Goal: Task Accomplishment & Management: Use online tool/utility

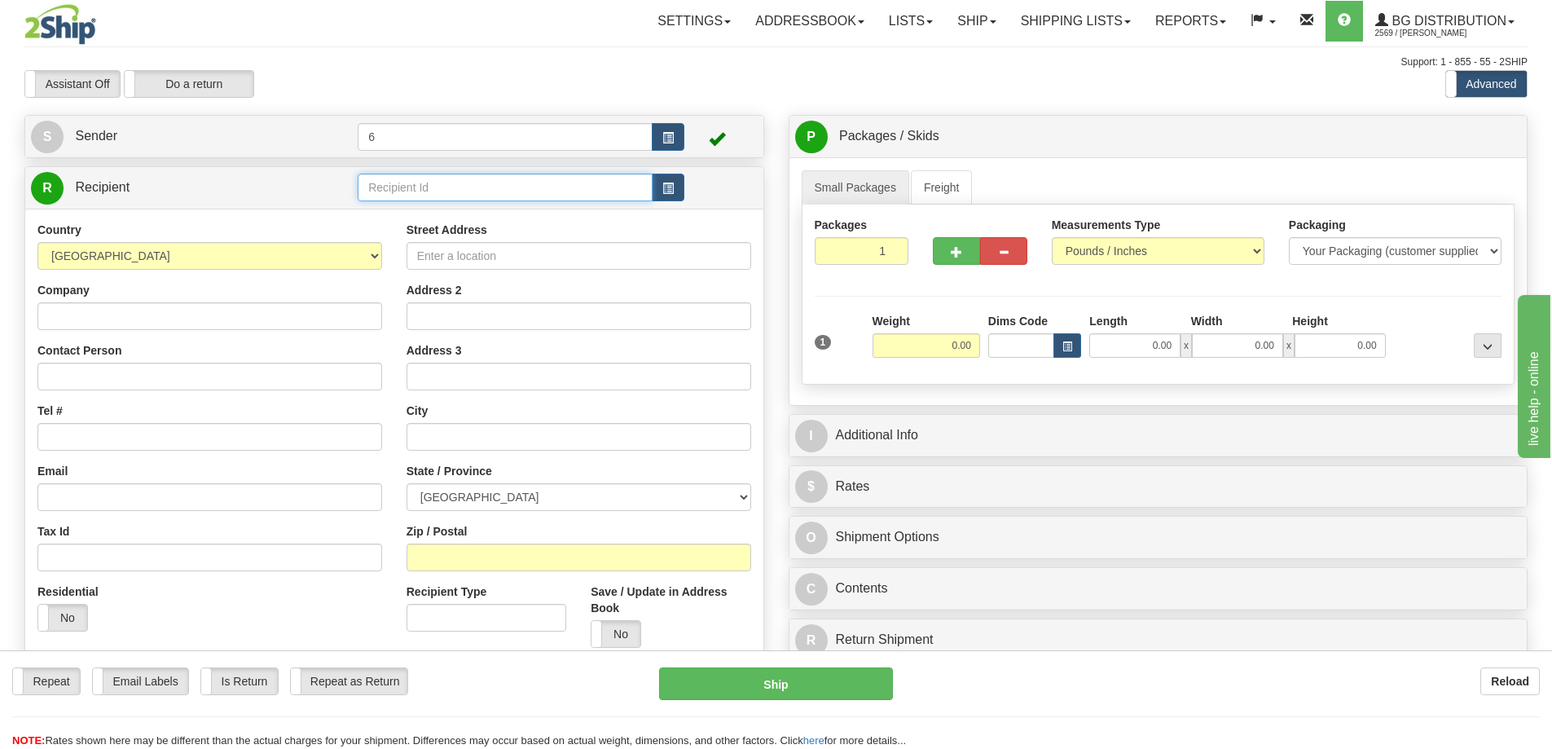
click at [556, 201] on input "text" at bounding box center [505, 188] width 295 height 28
click at [517, 218] on div "43001" at bounding box center [502, 215] width 279 height 18
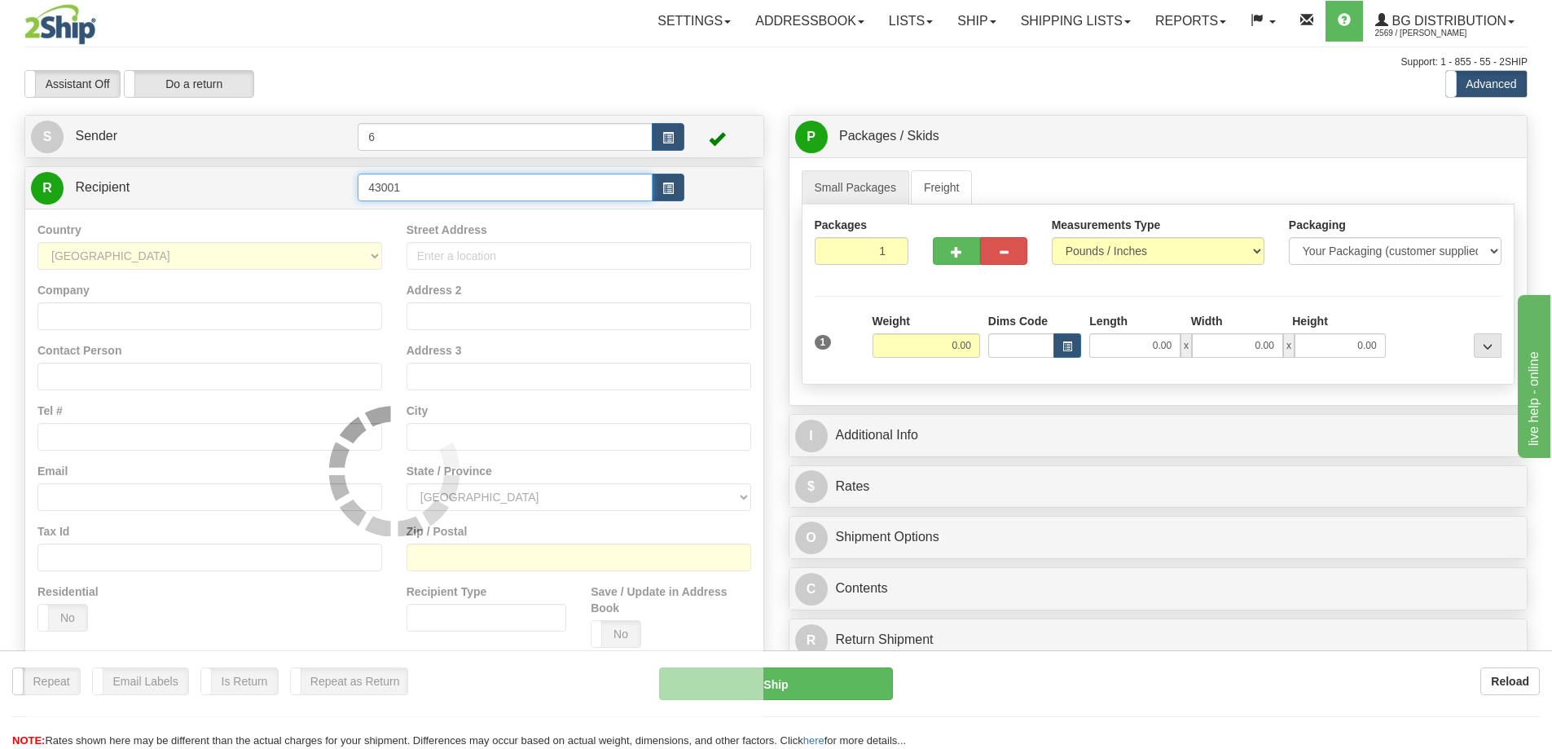
type input "43001"
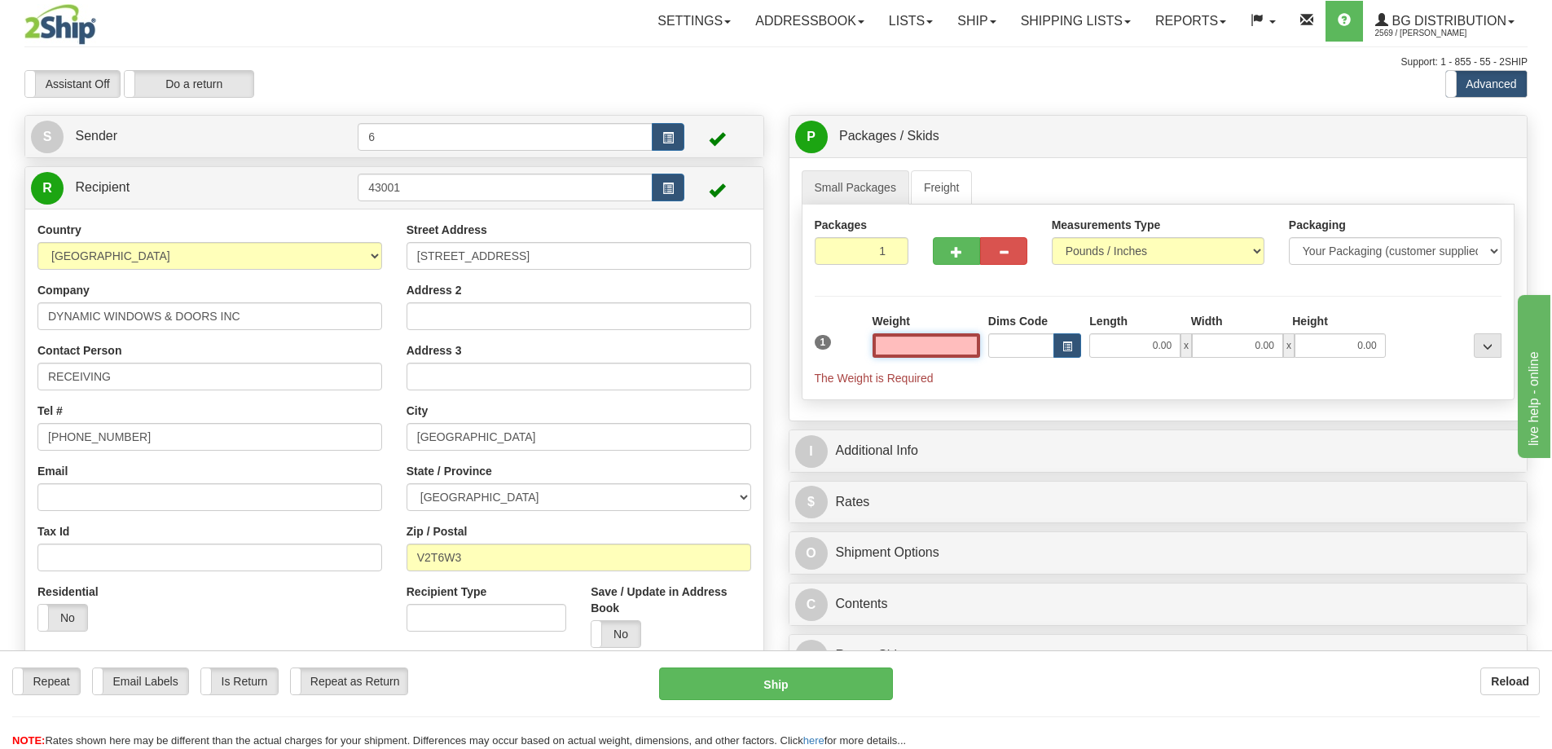
click at [956, 348] on input "text" at bounding box center [927, 345] width 108 height 24
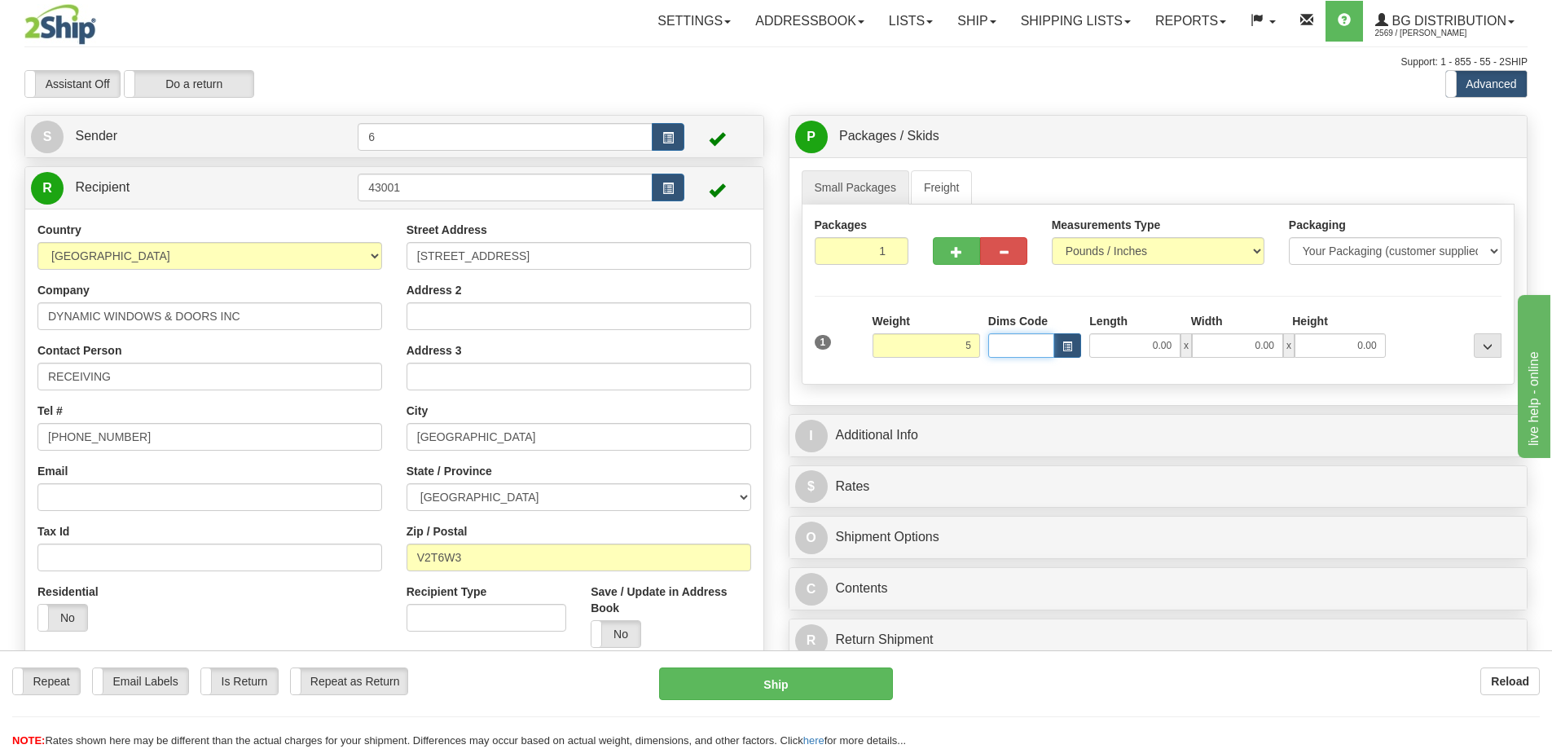
type input "5.00"
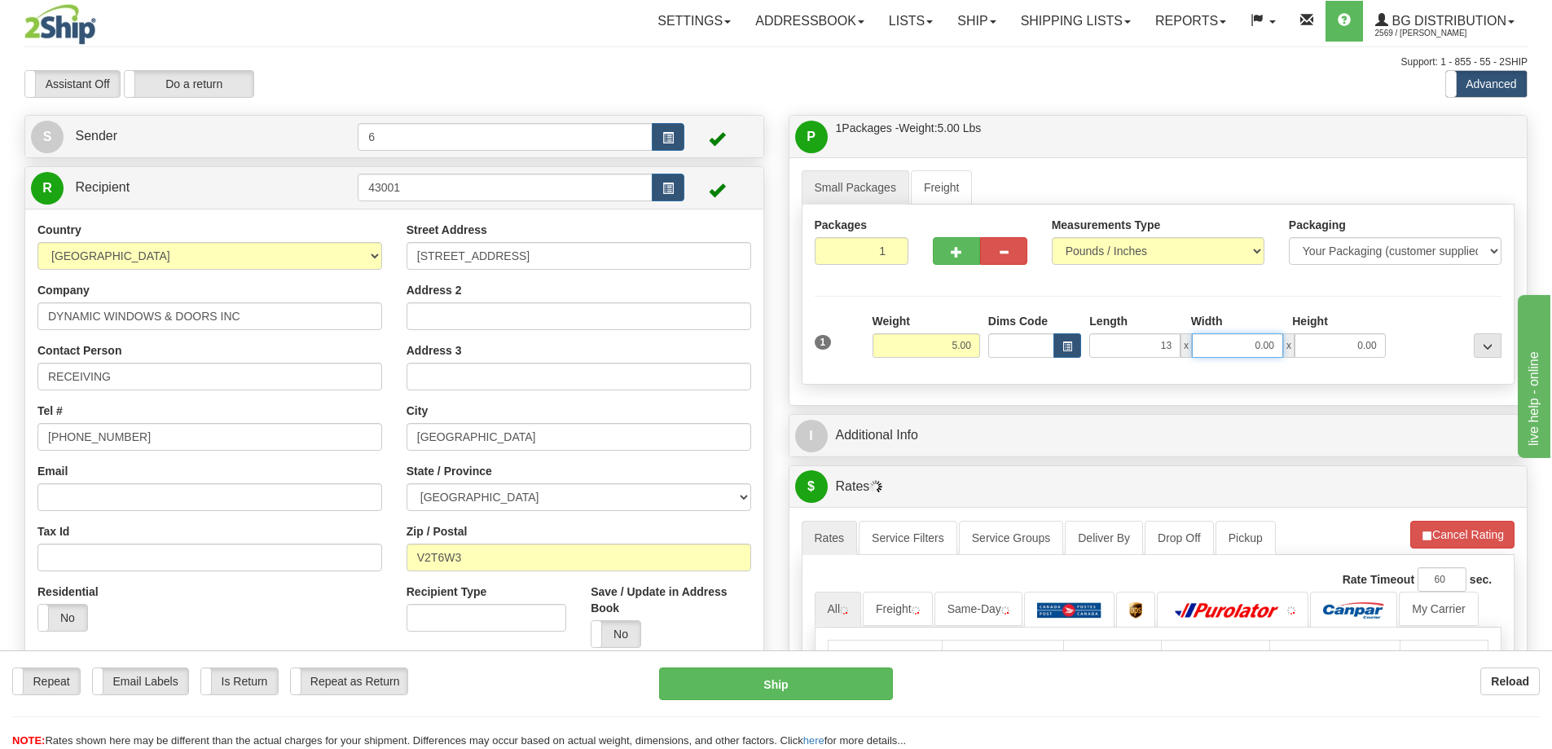
type input "13.00"
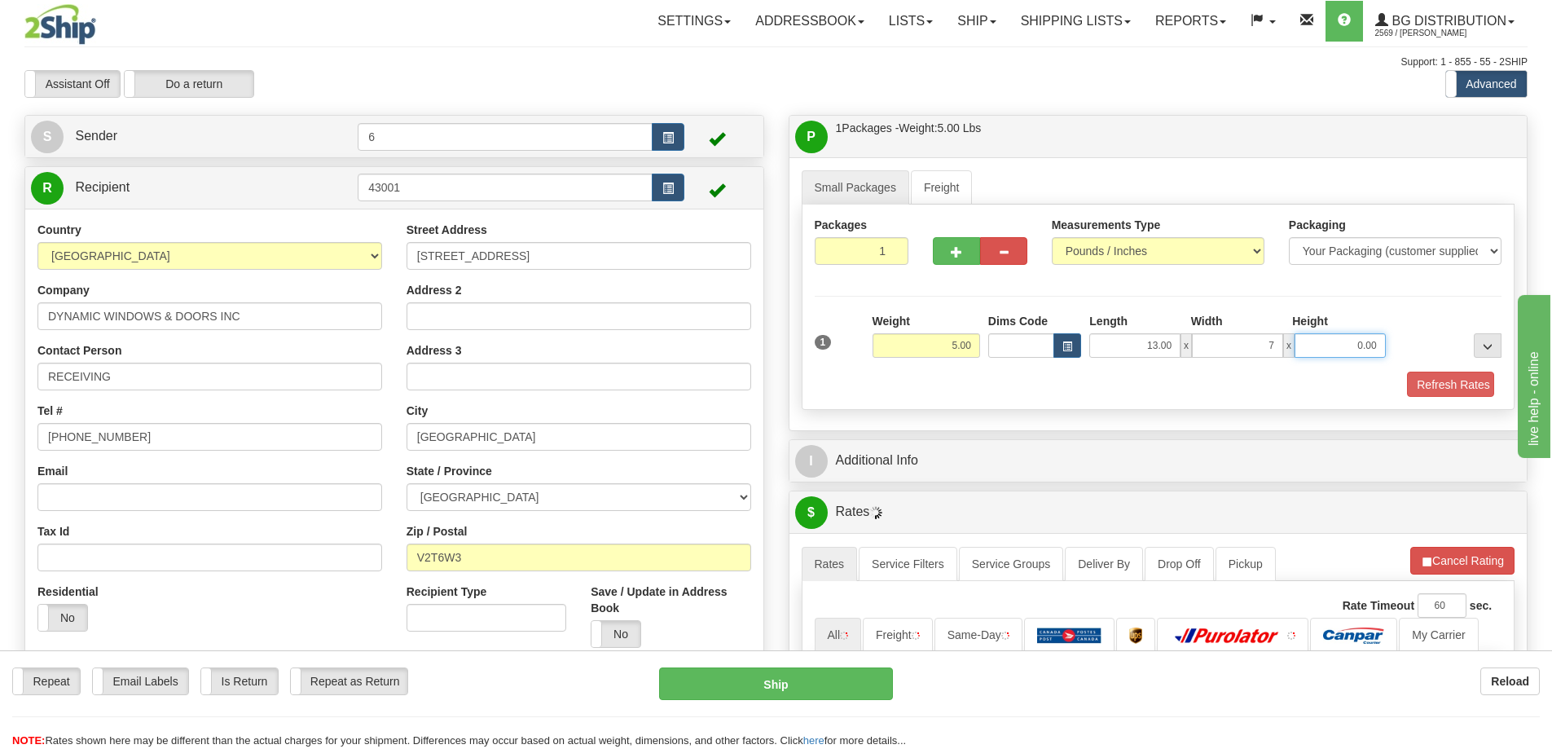
type input "7.00"
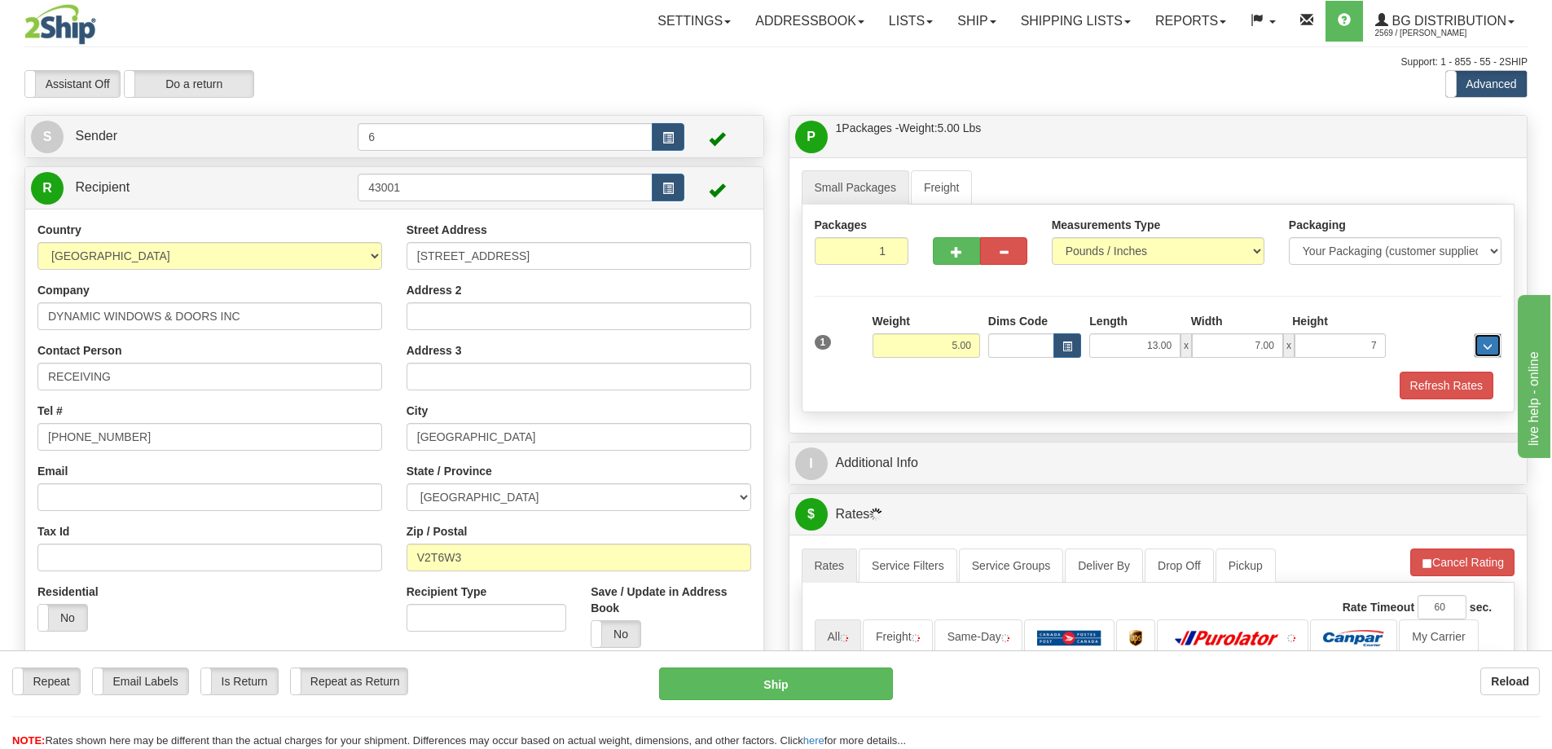
type input "7.00"
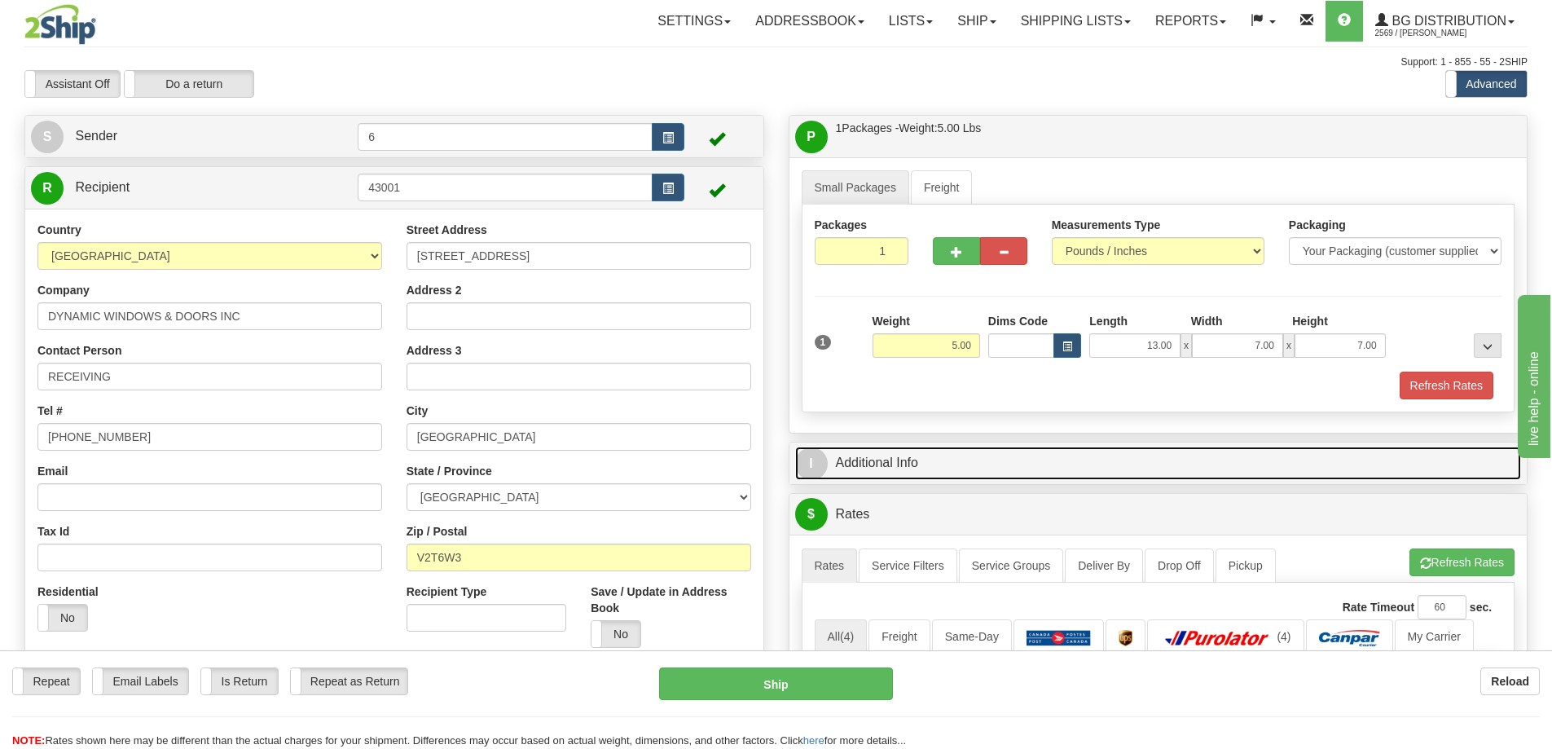
click at [858, 468] on link "I Additional Info" at bounding box center [1158, 463] width 727 height 33
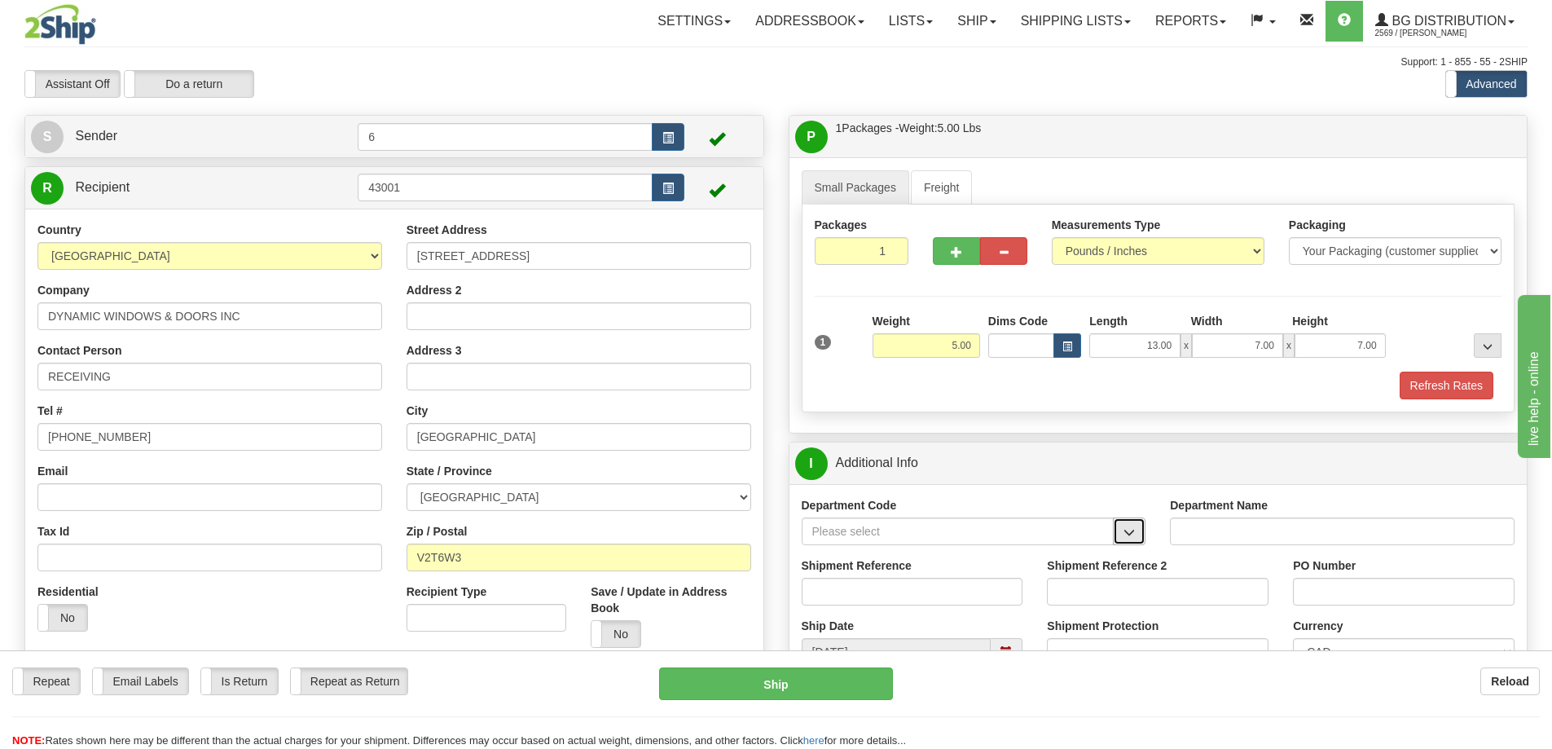
click at [1133, 527] on button "button" at bounding box center [1129, 531] width 33 height 28
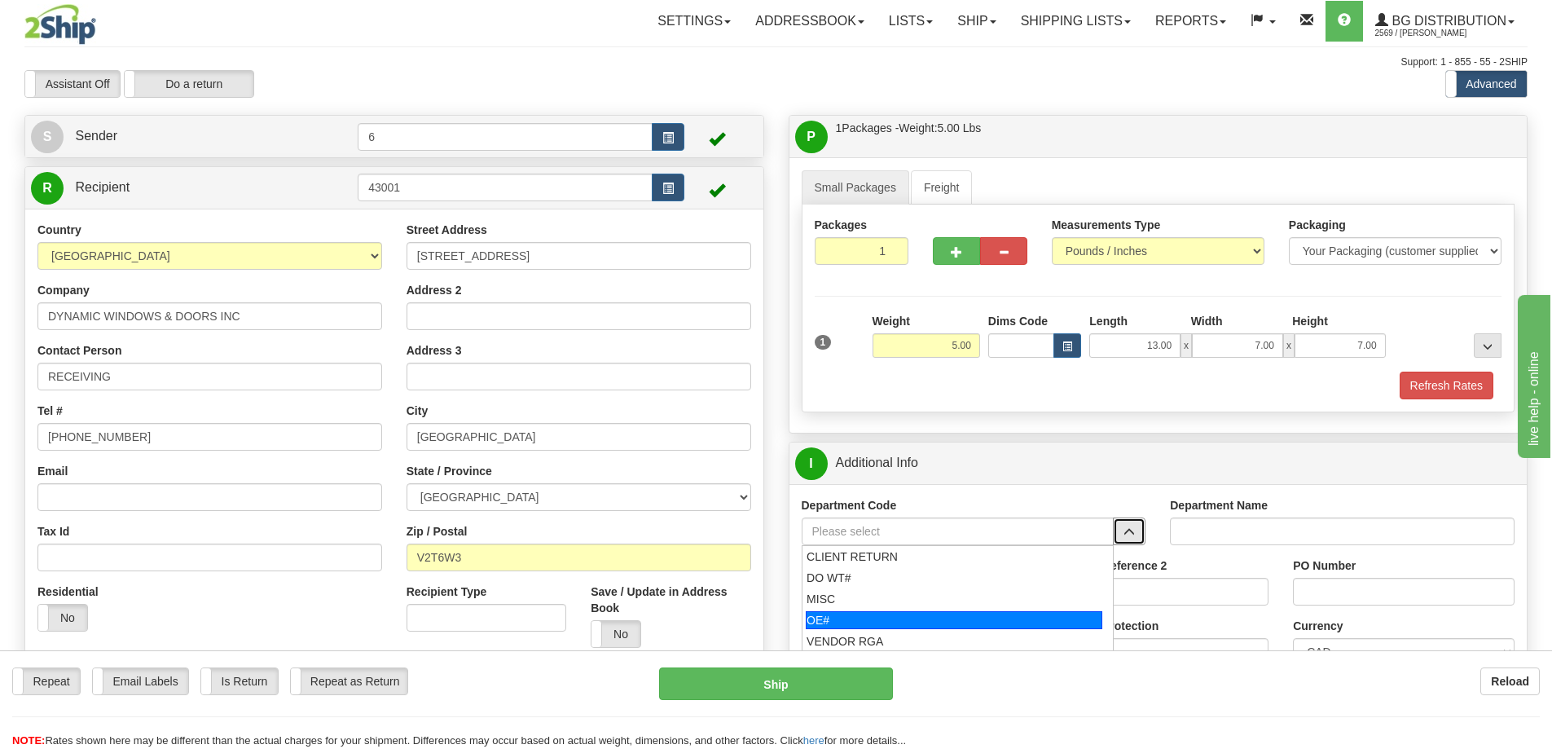
click at [989, 612] on li "OE#" at bounding box center [958, 619] width 311 height 21
type input "OE#"
type input "ORDERS"
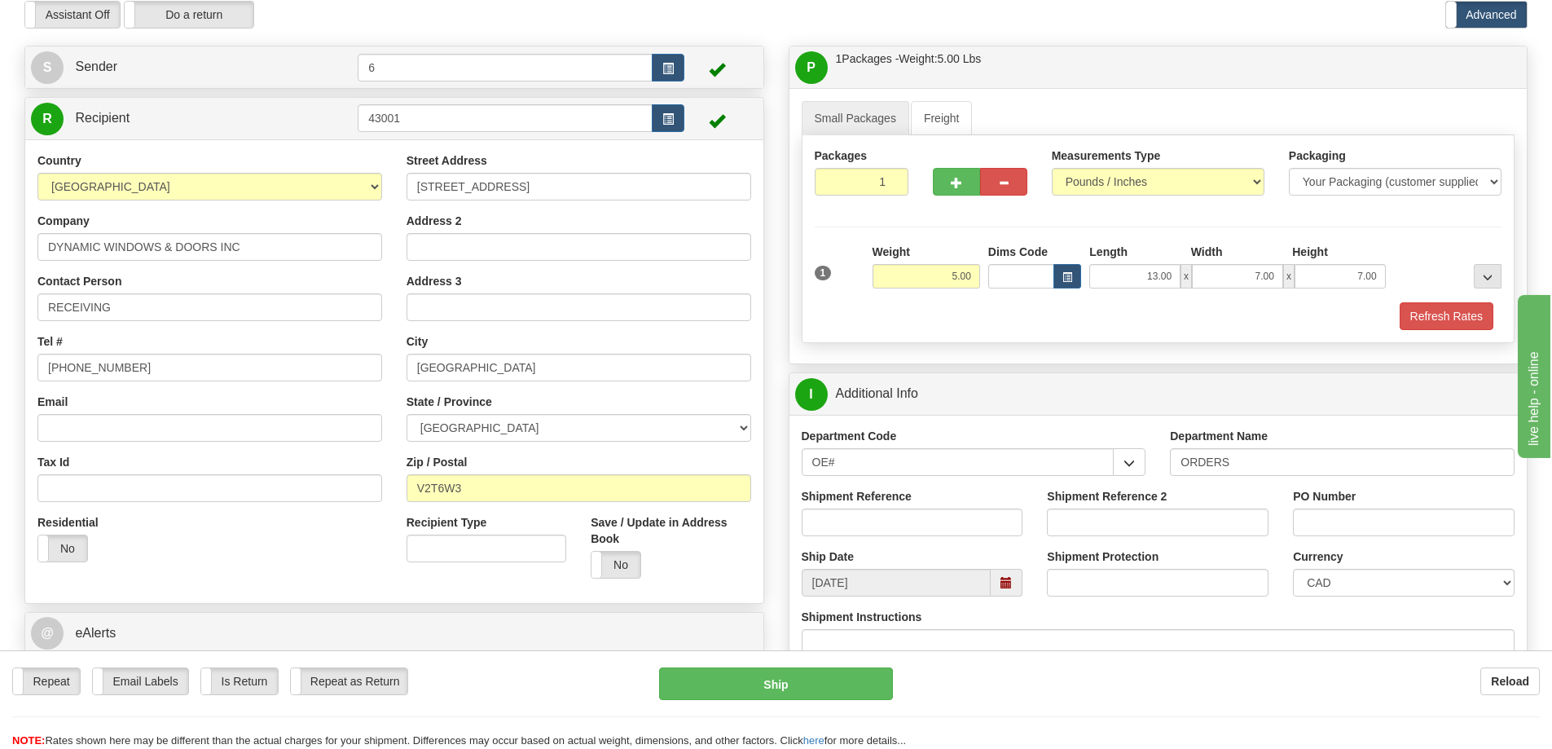
scroll to position [163, 0]
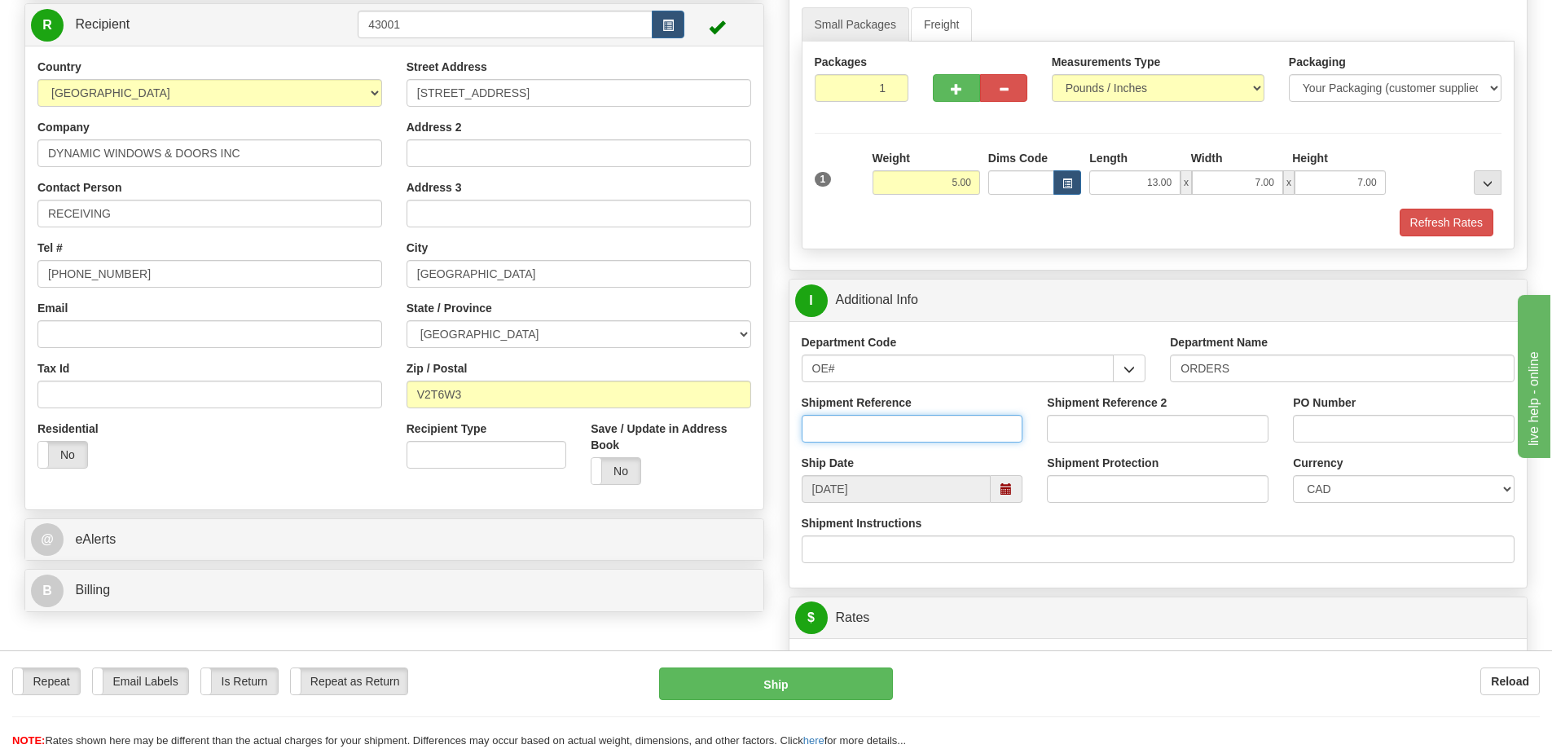
click at [953, 429] on input "Shipment Reference" at bounding box center [913, 429] width 222 height 28
type input "60030320"
click at [1346, 438] on input "PO Number" at bounding box center [1404, 429] width 222 height 28
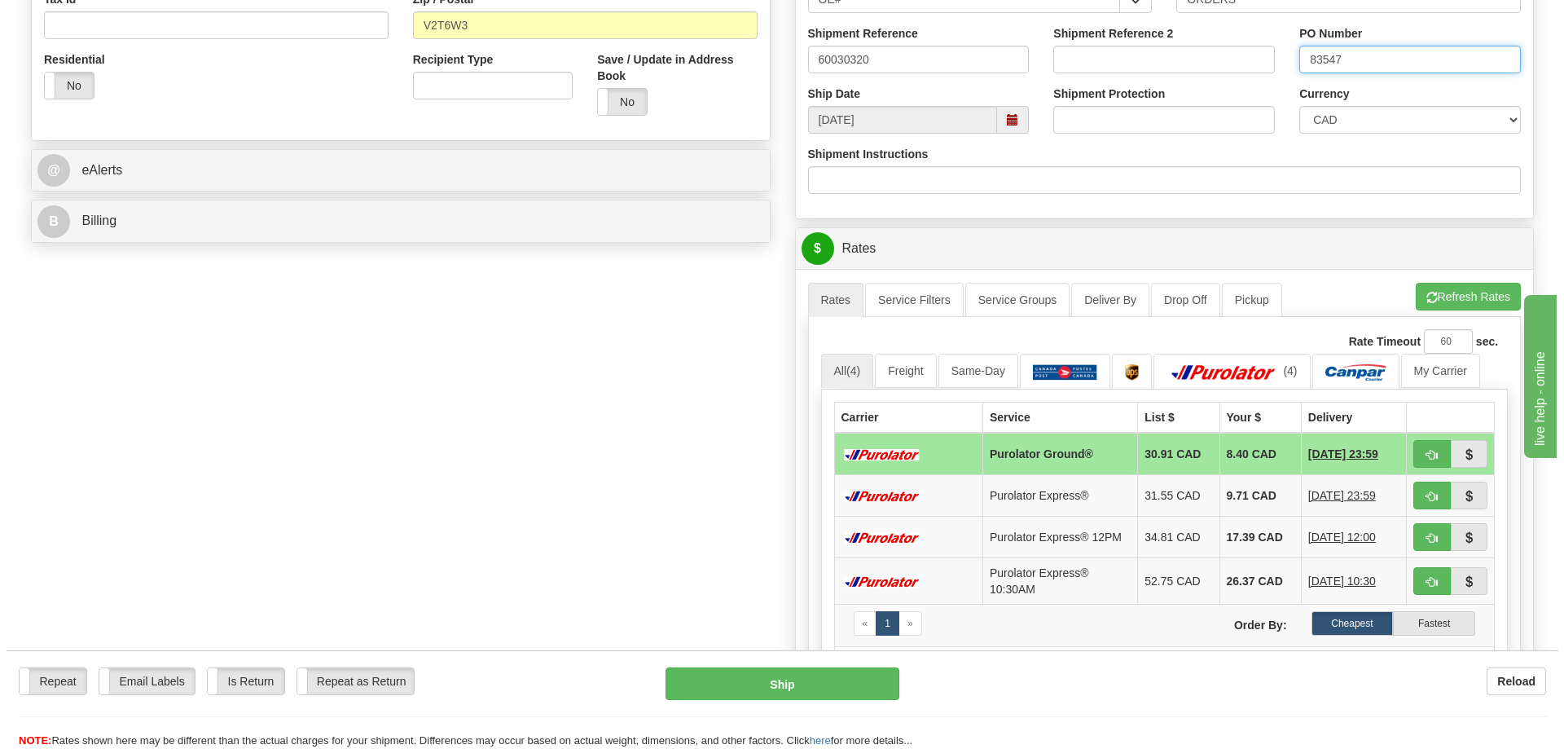
scroll to position [570, 0]
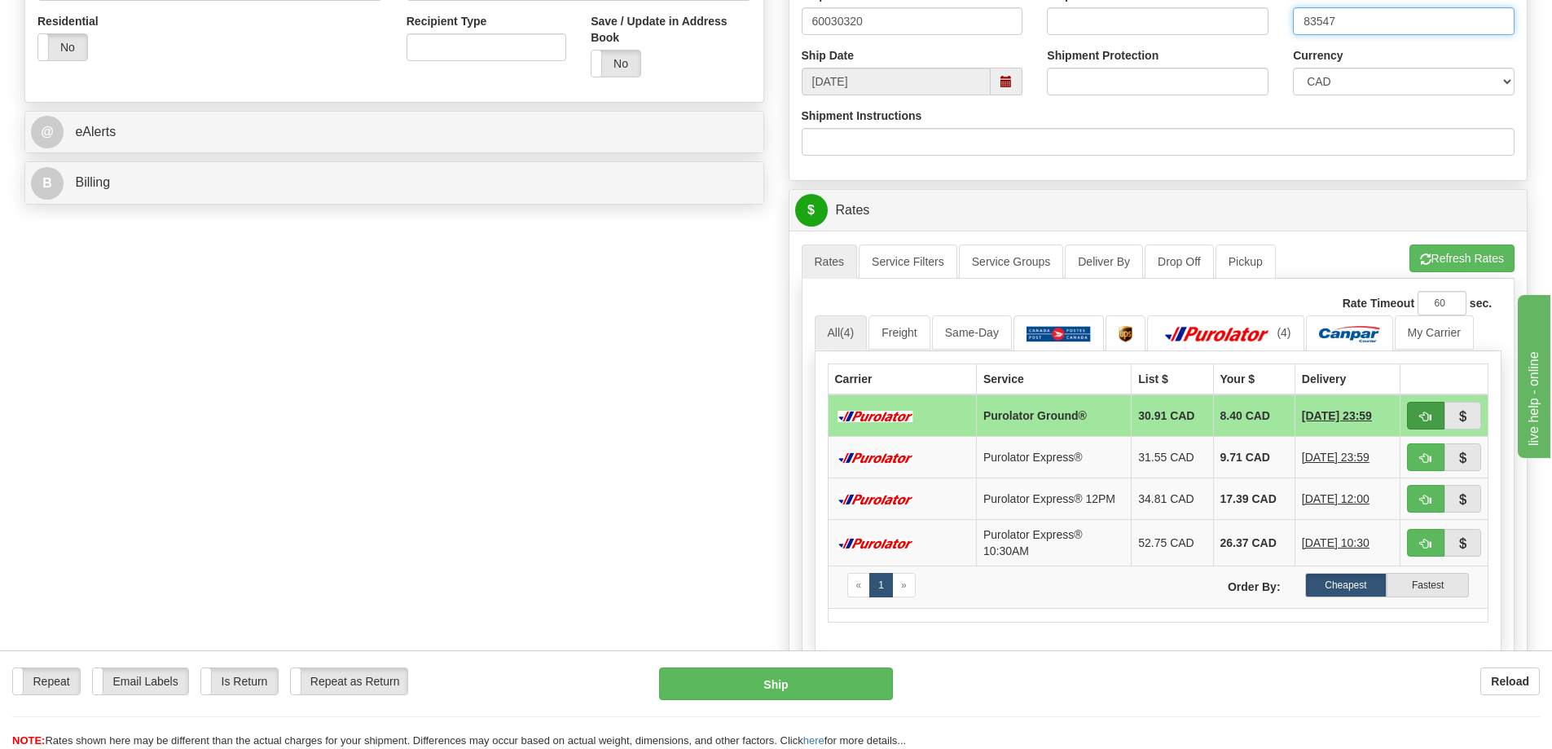
type input "83547"
click at [1422, 419] on span "button" at bounding box center [1425, 416] width 11 height 11
type input "260"
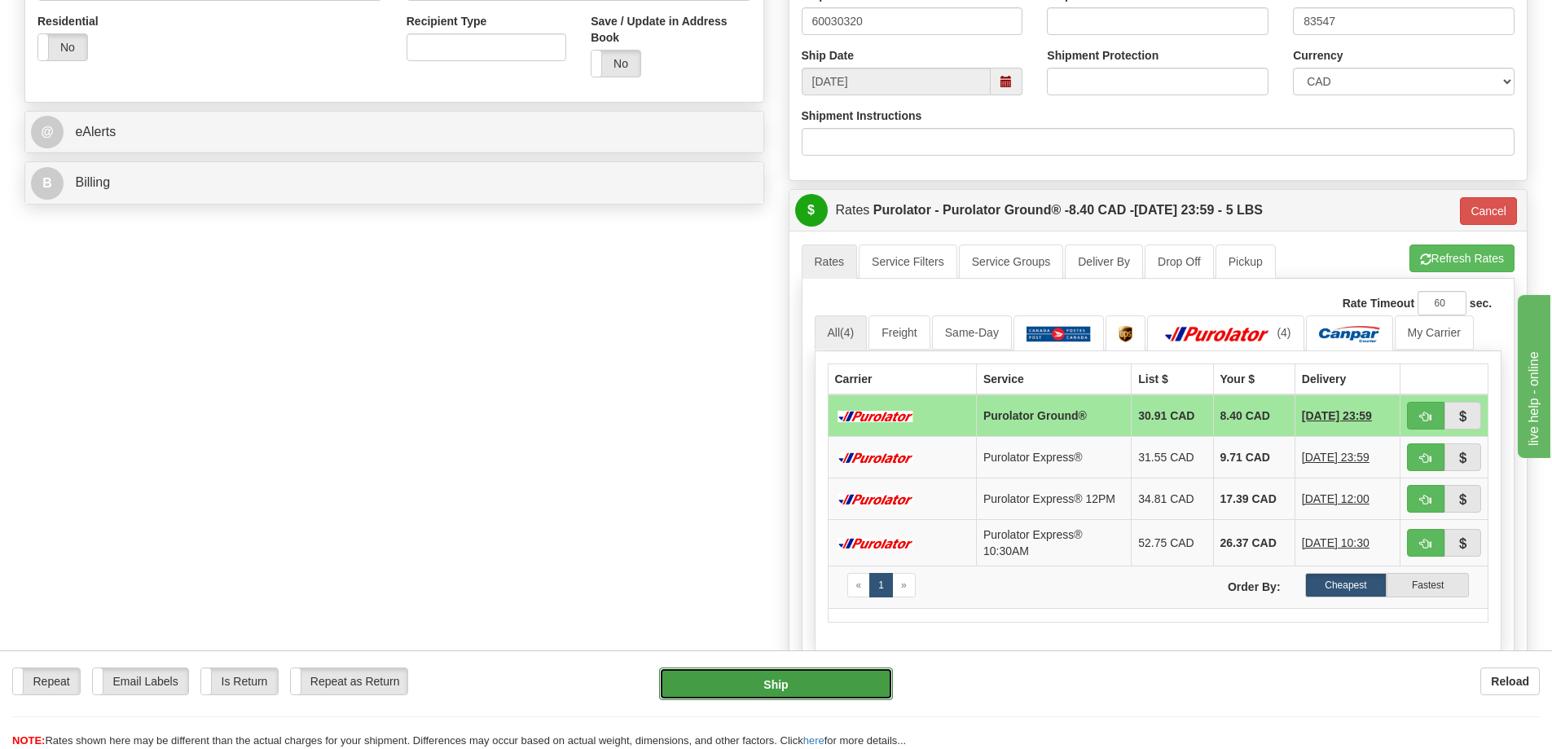
click at [687, 682] on button "Ship" at bounding box center [776, 683] width 234 height 33
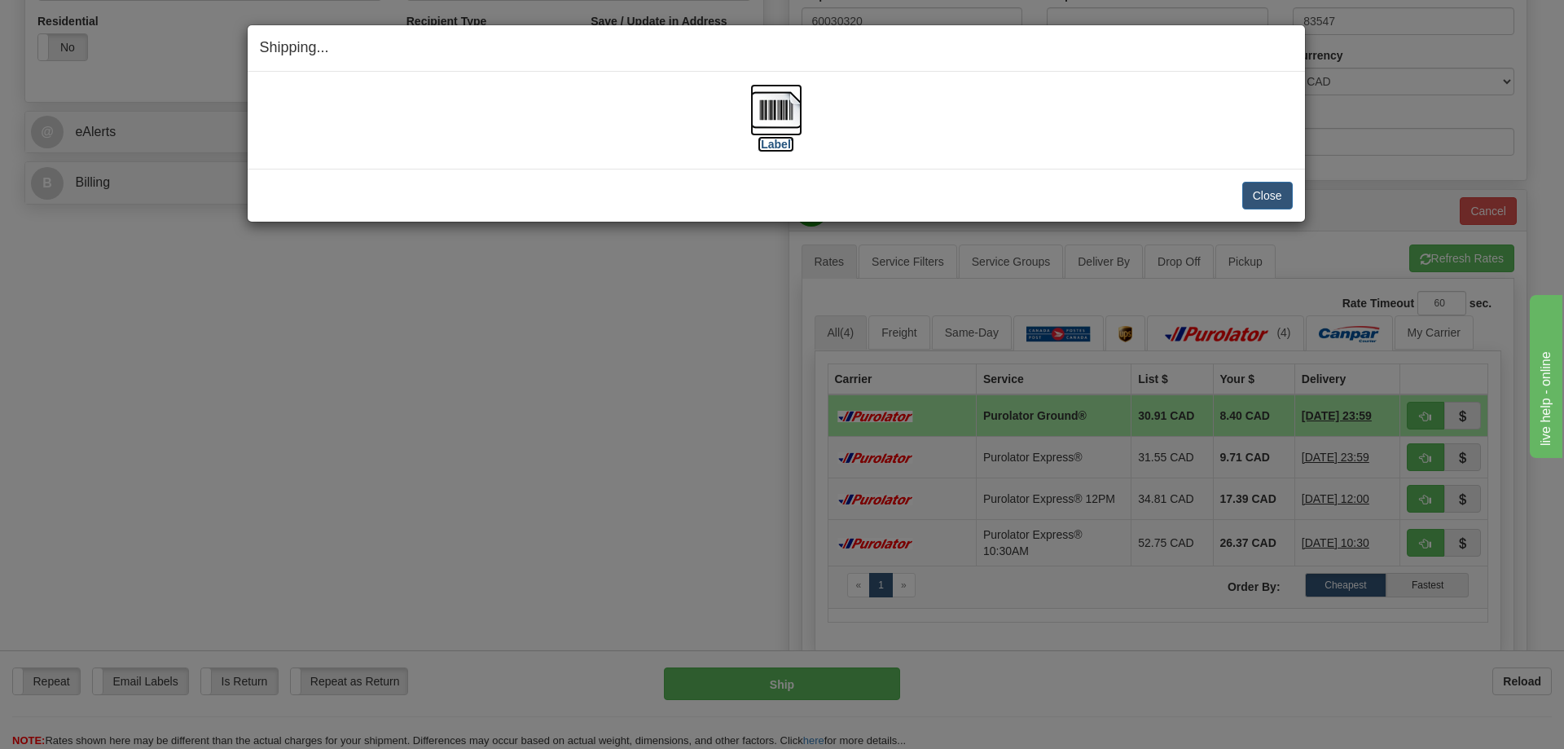
click at [783, 111] on img at bounding box center [776, 110] width 52 height 52
click at [1273, 187] on button "Close" at bounding box center [1268, 196] width 51 height 28
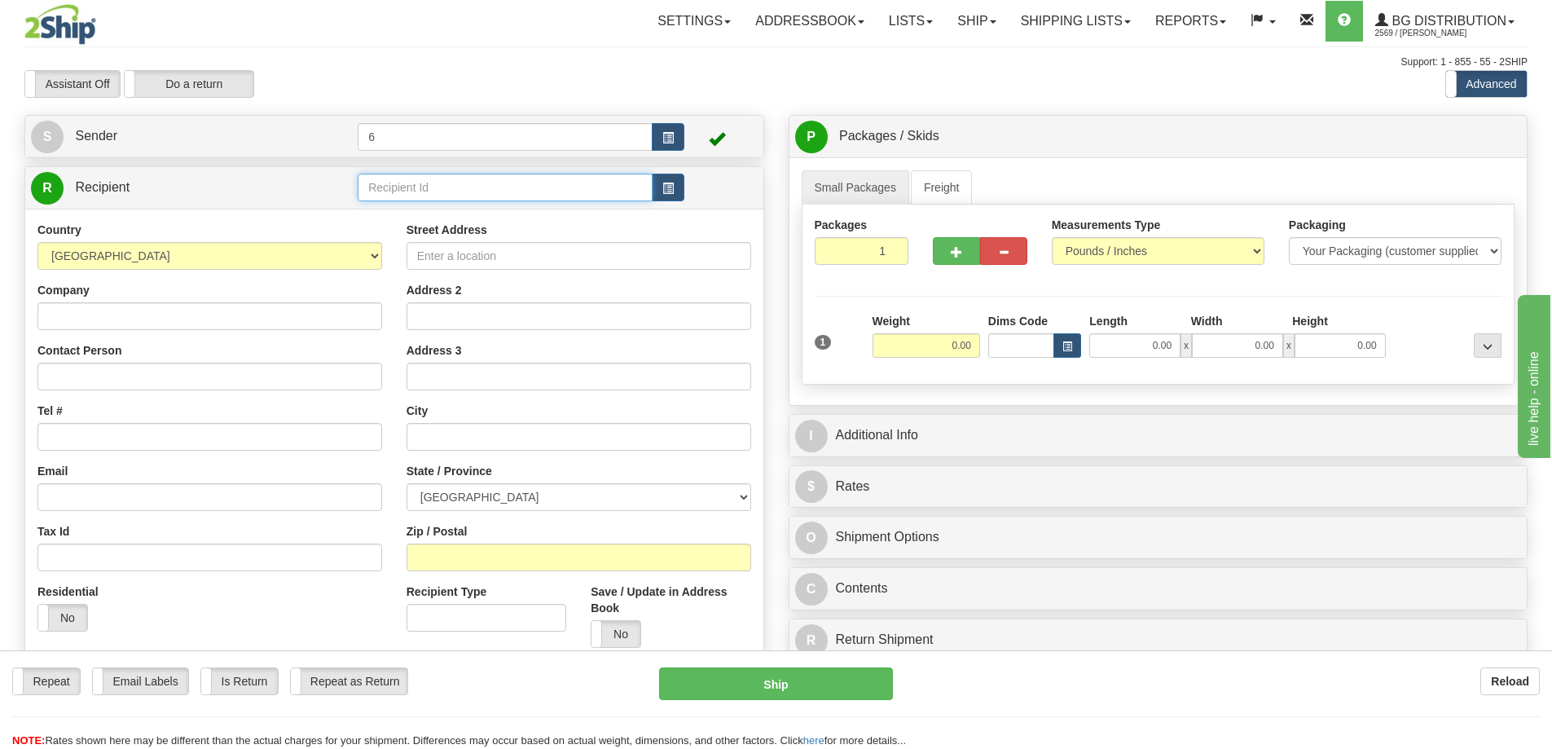
click at [398, 184] on input "text" at bounding box center [505, 188] width 295 height 28
click at [399, 219] on div "45018" at bounding box center [502, 215] width 279 height 18
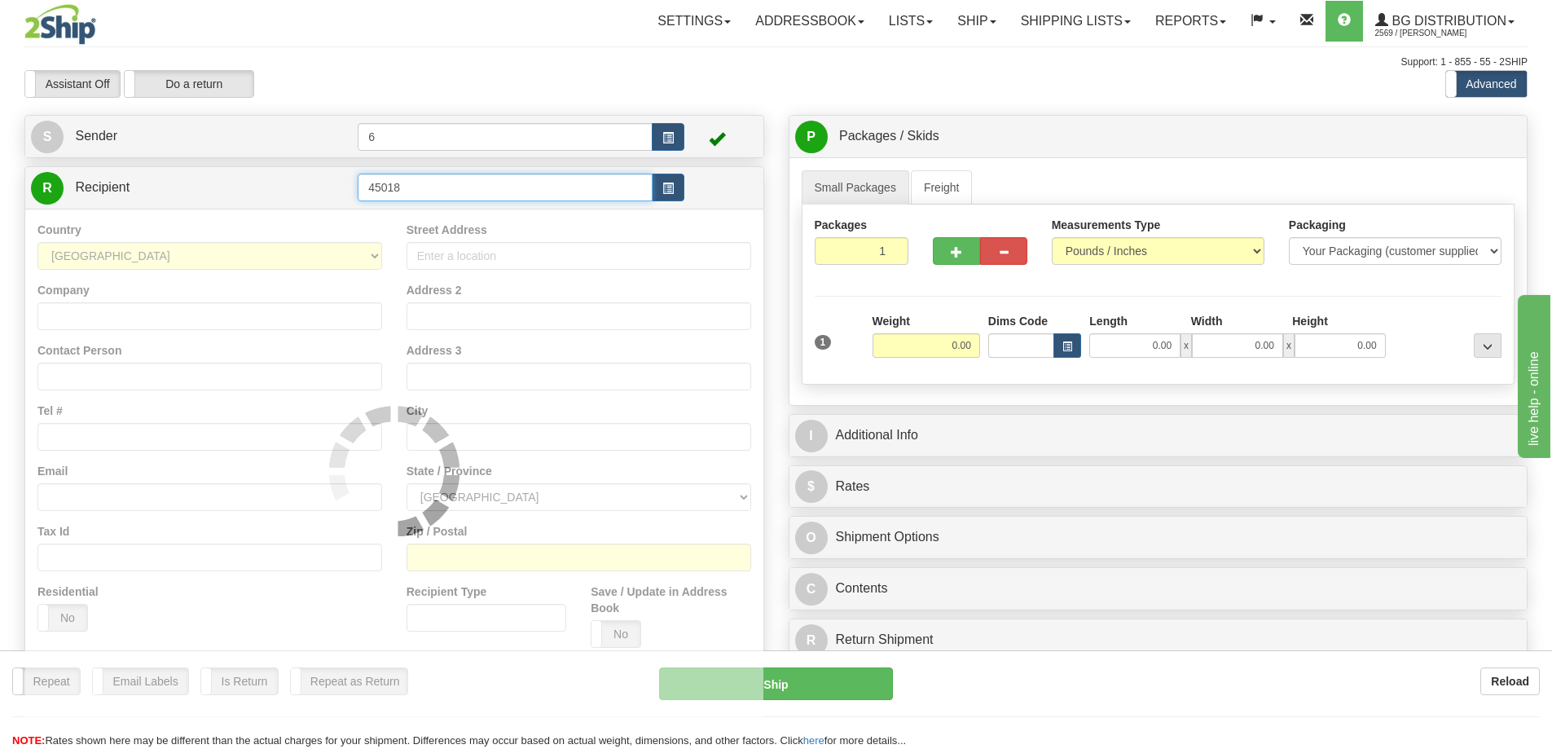
type input "45018"
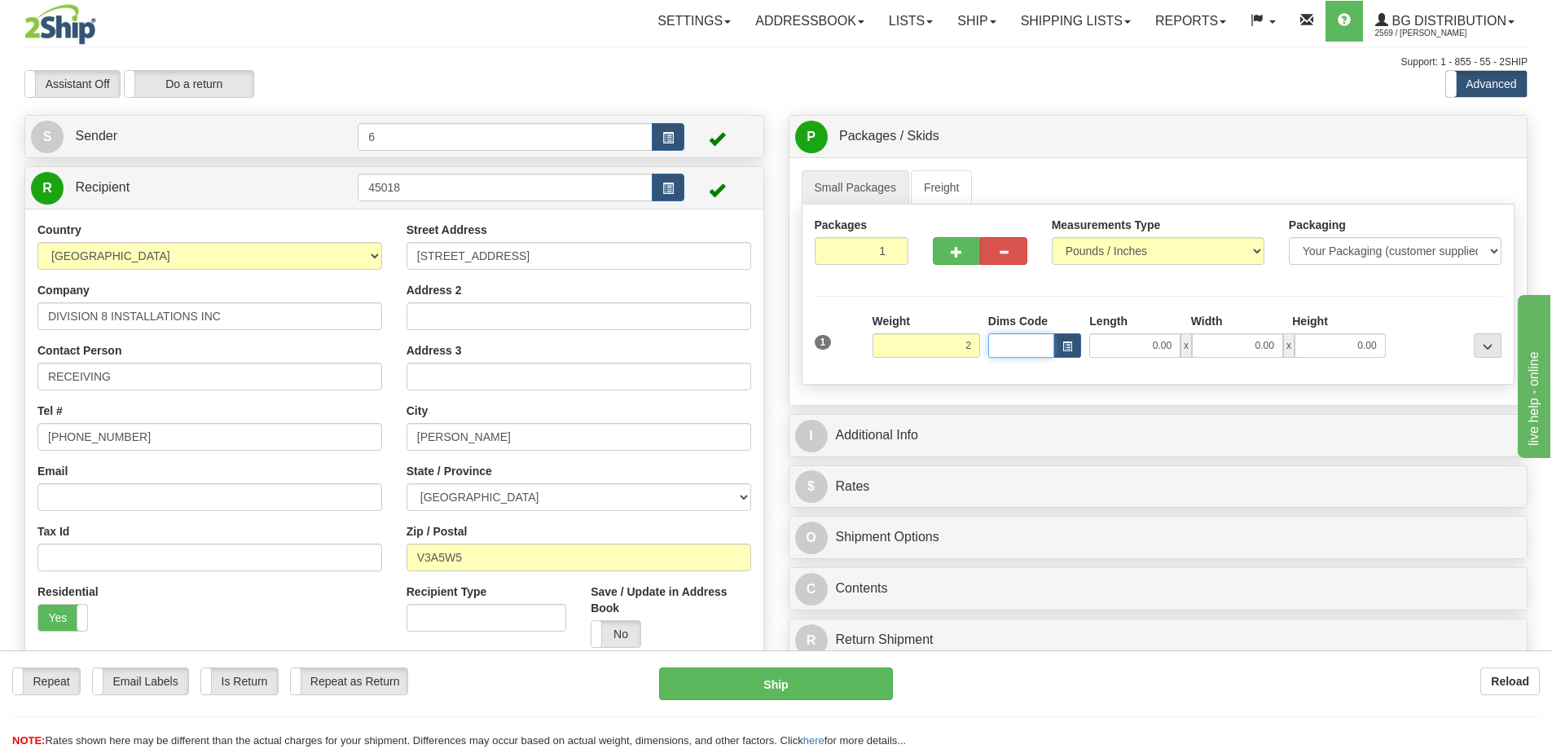
type input "2.00"
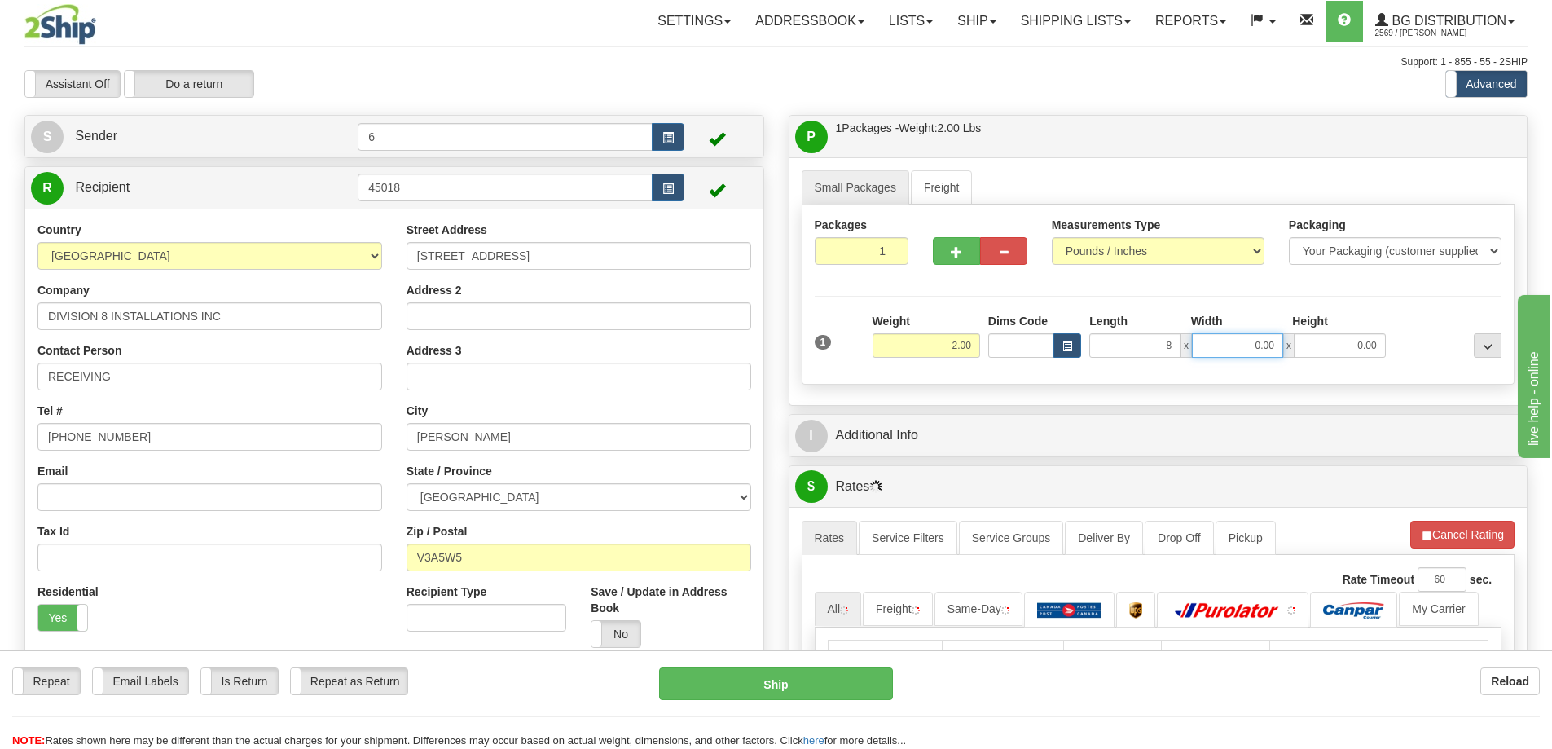
type input "8.00"
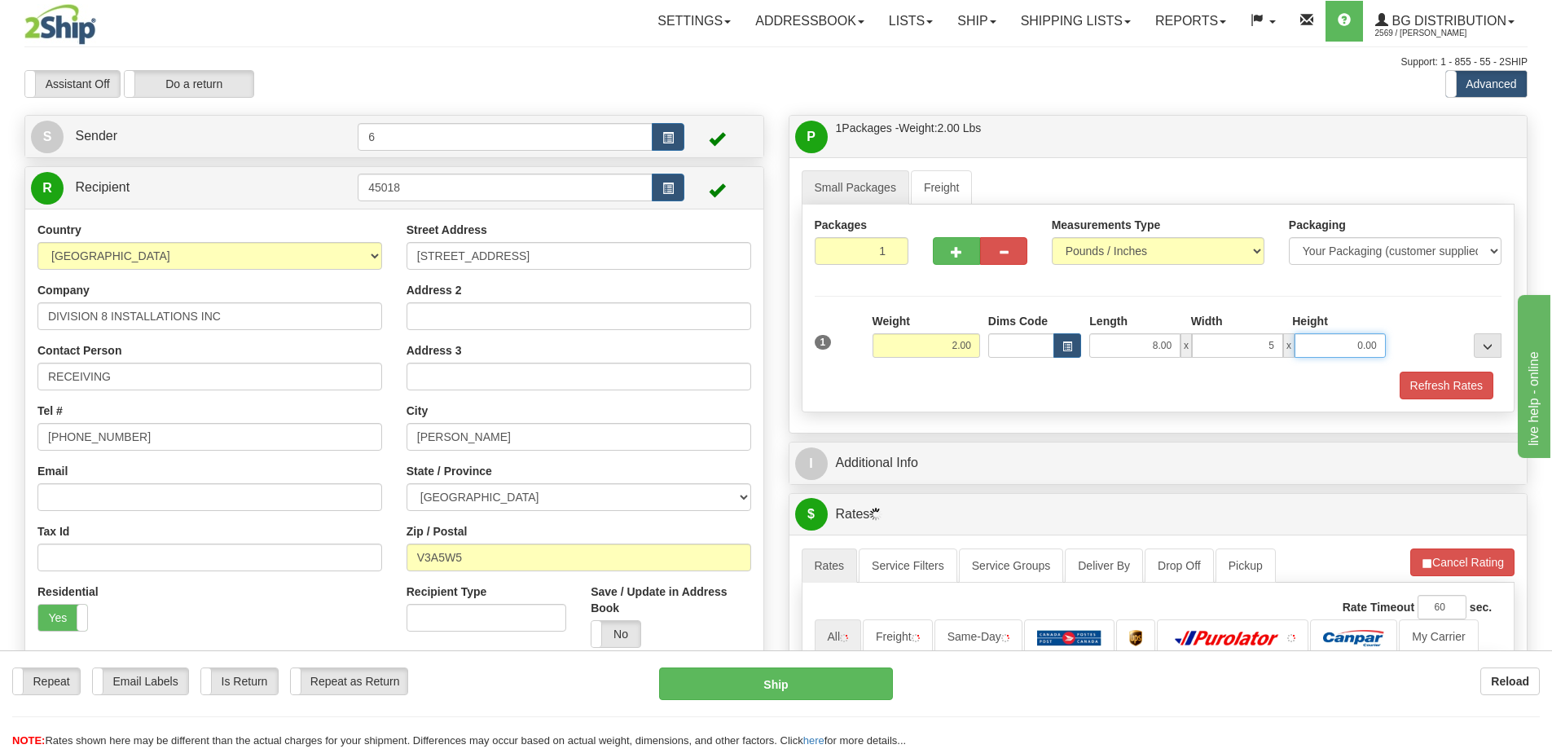
type input "5.00"
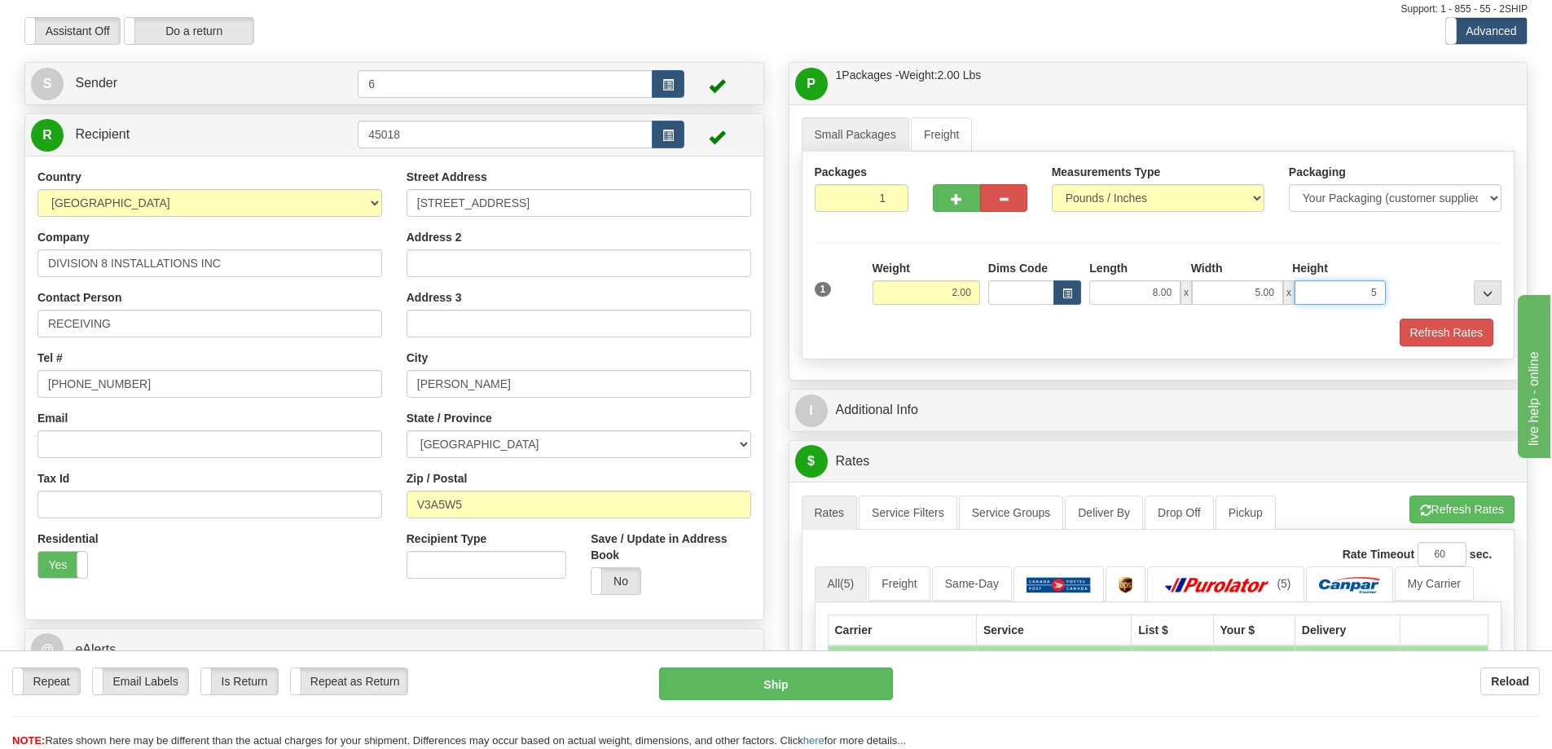
scroll to position [81, 0]
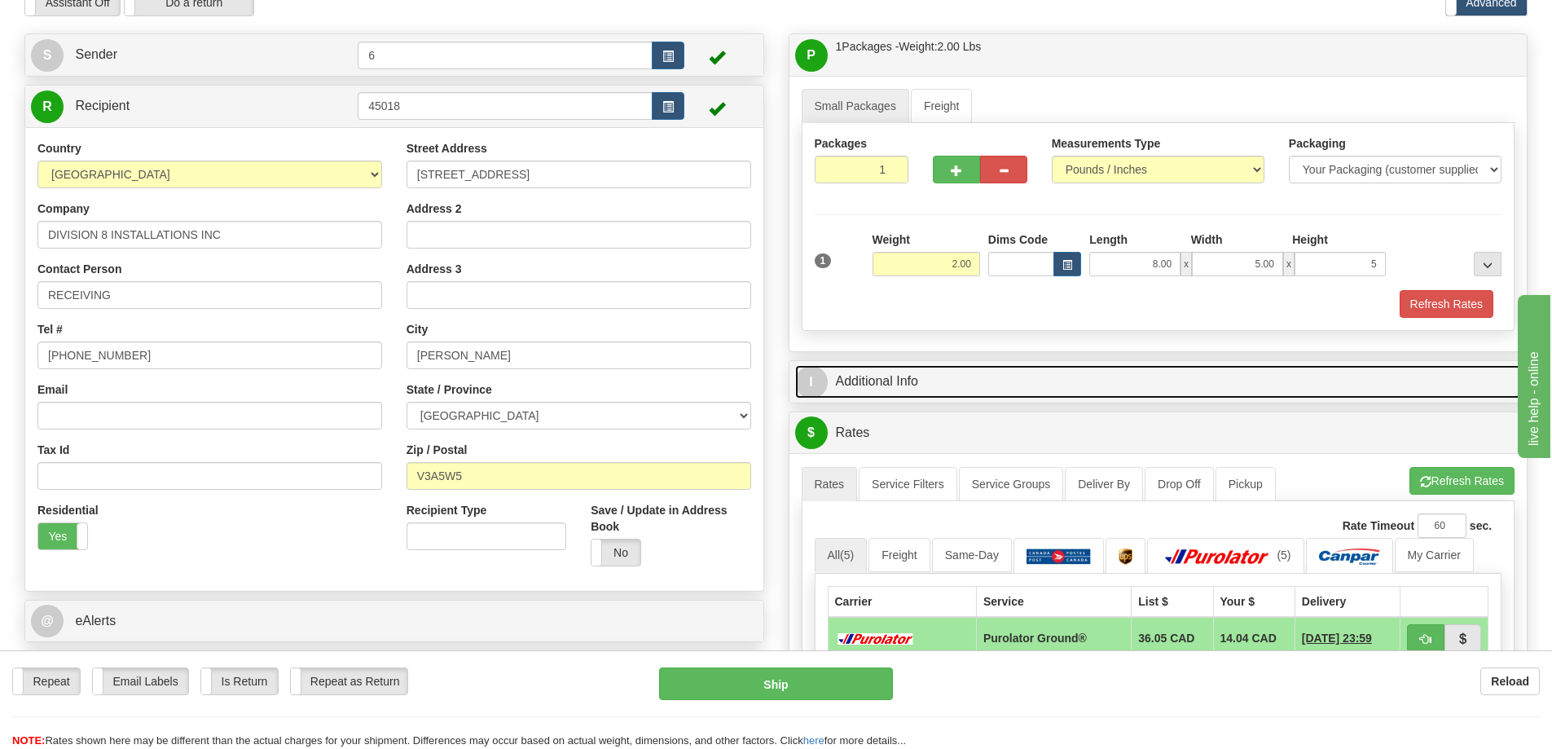
type input "5.00"
click at [936, 377] on link "I Additional Info" at bounding box center [1158, 381] width 727 height 33
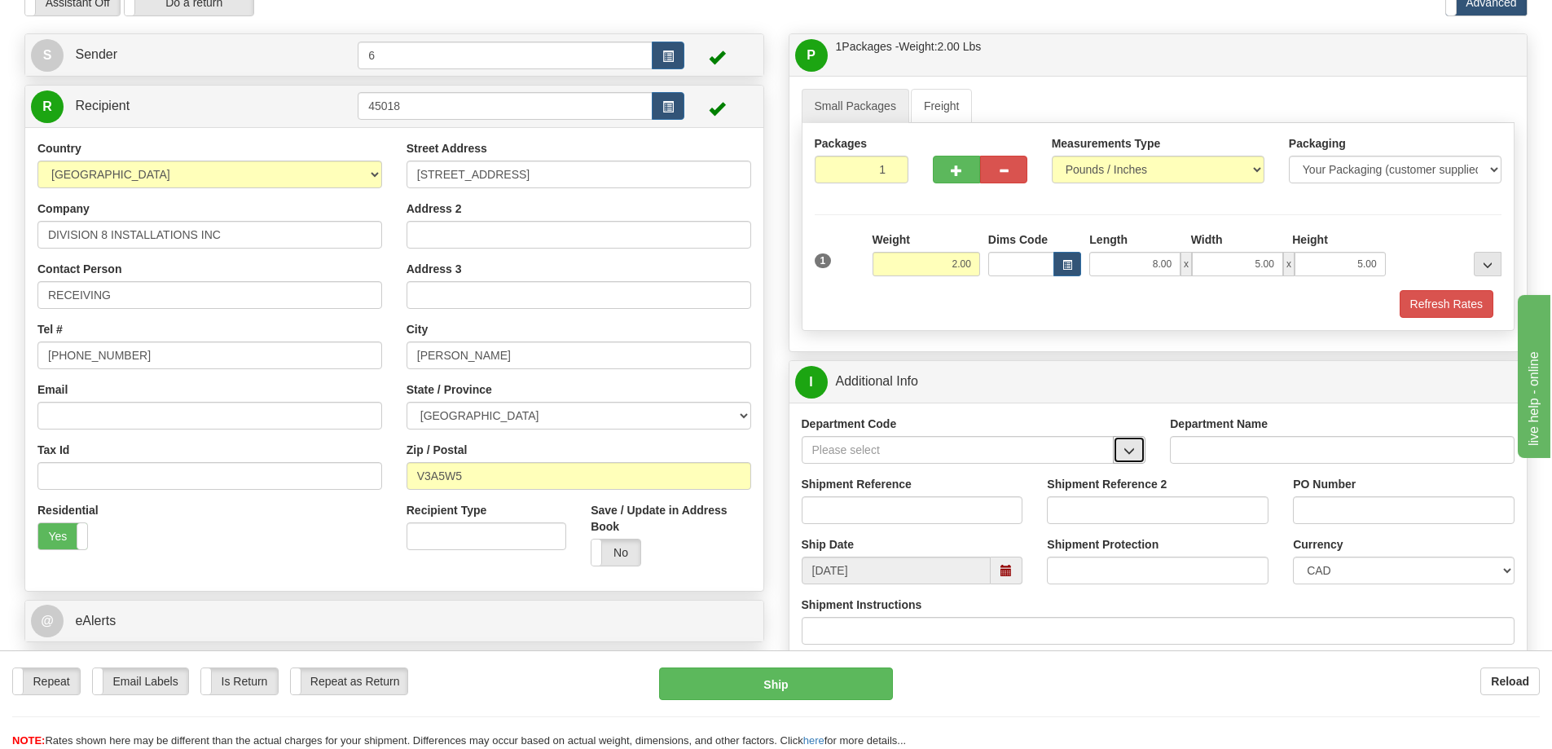
click at [1133, 444] on button "button" at bounding box center [1129, 450] width 33 height 28
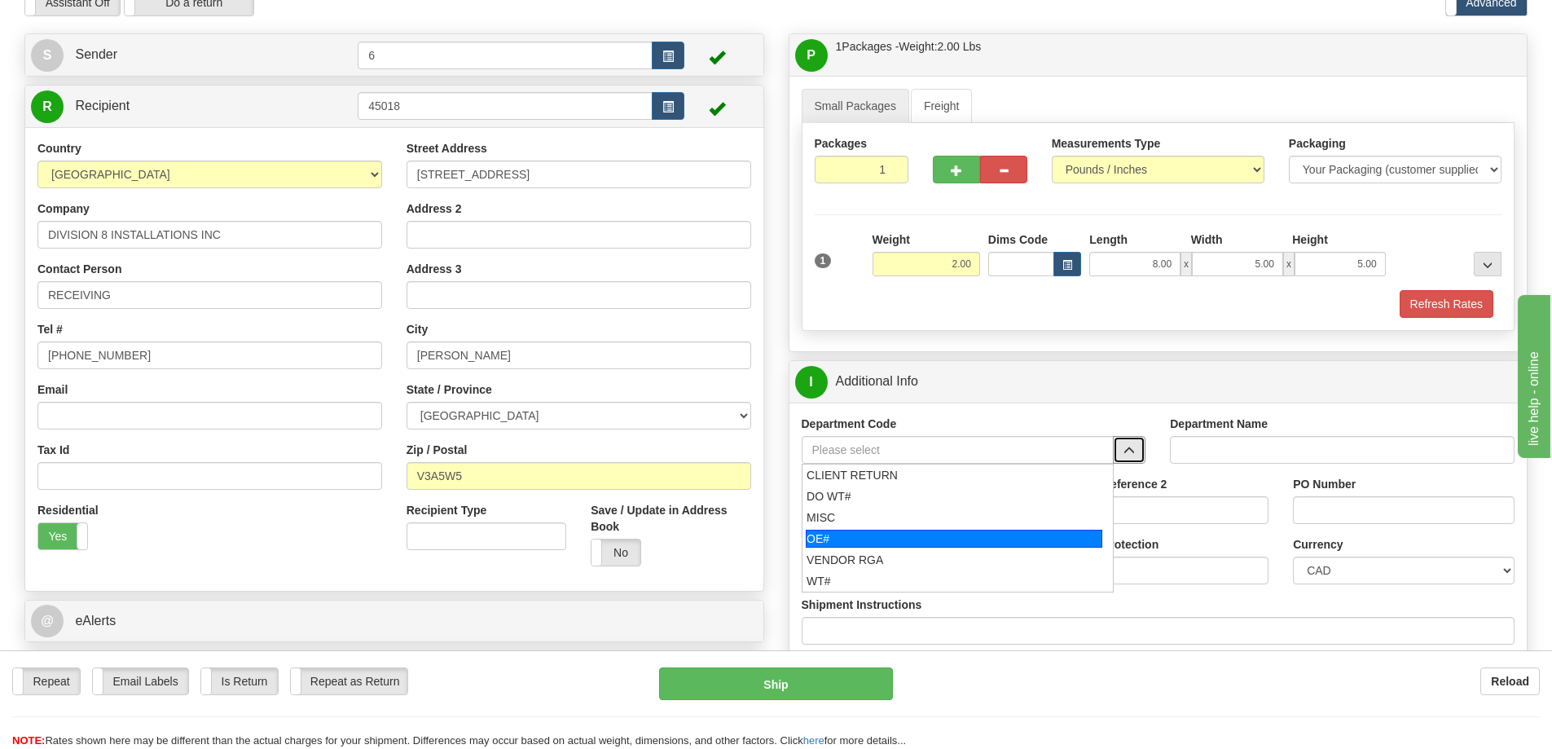
click at [930, 537] on div "OE#" at bounding box center [954, 539] width 297 height 18
type input "OE#"
type input "ORDERS"
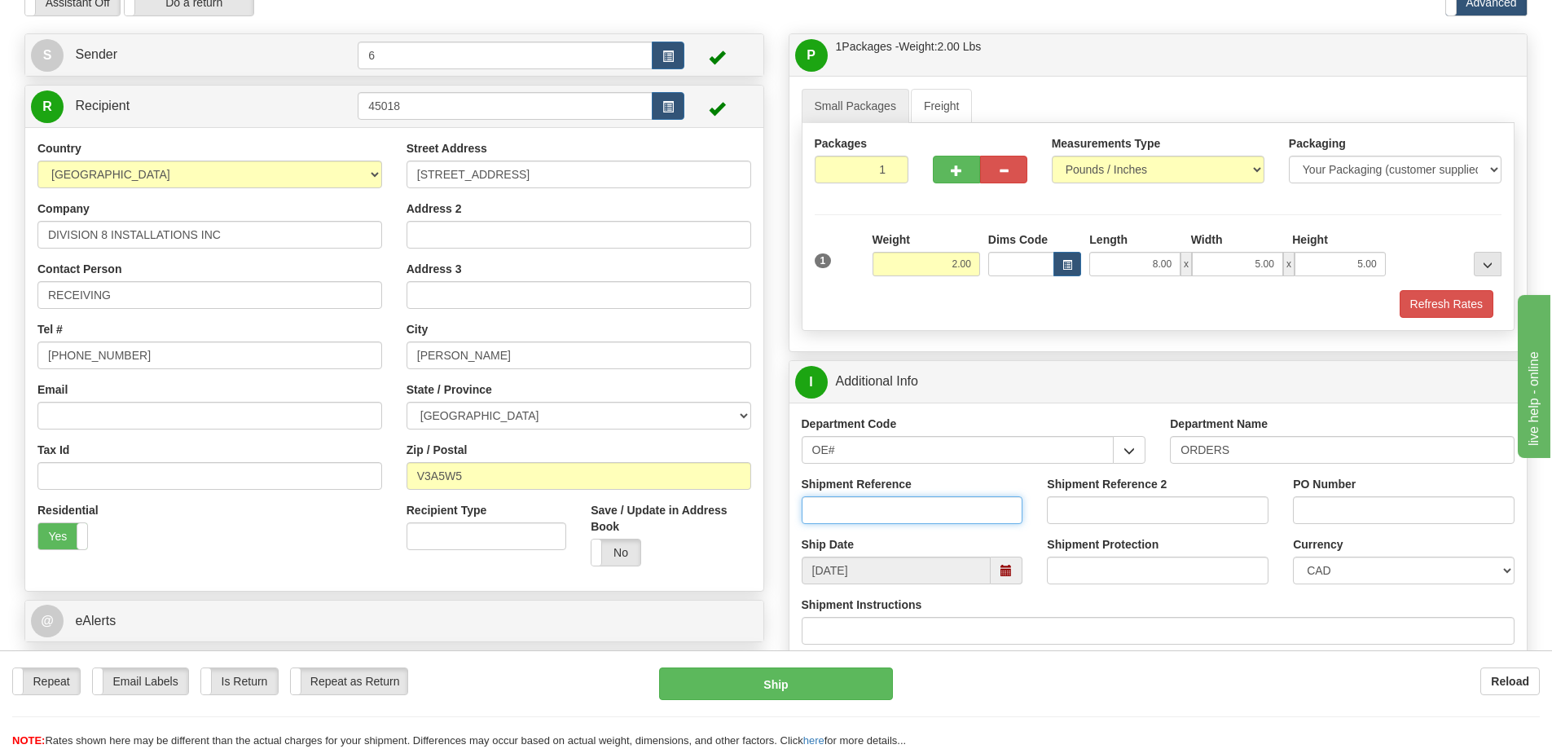
click at [968, 513] on input "Shipment Reference" at bounding box center [913, 510] width 222 height 28
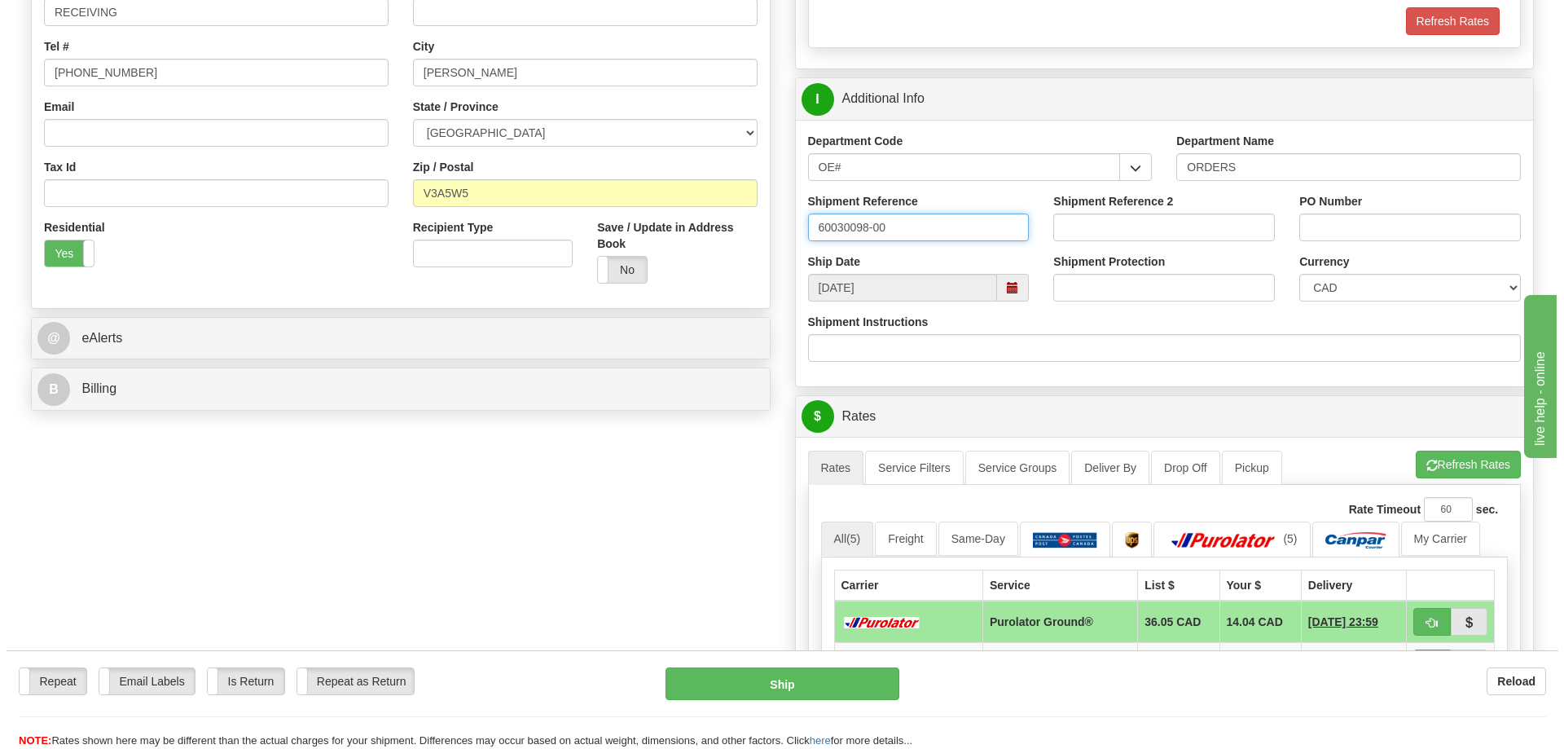
scroll to position [489, 0]
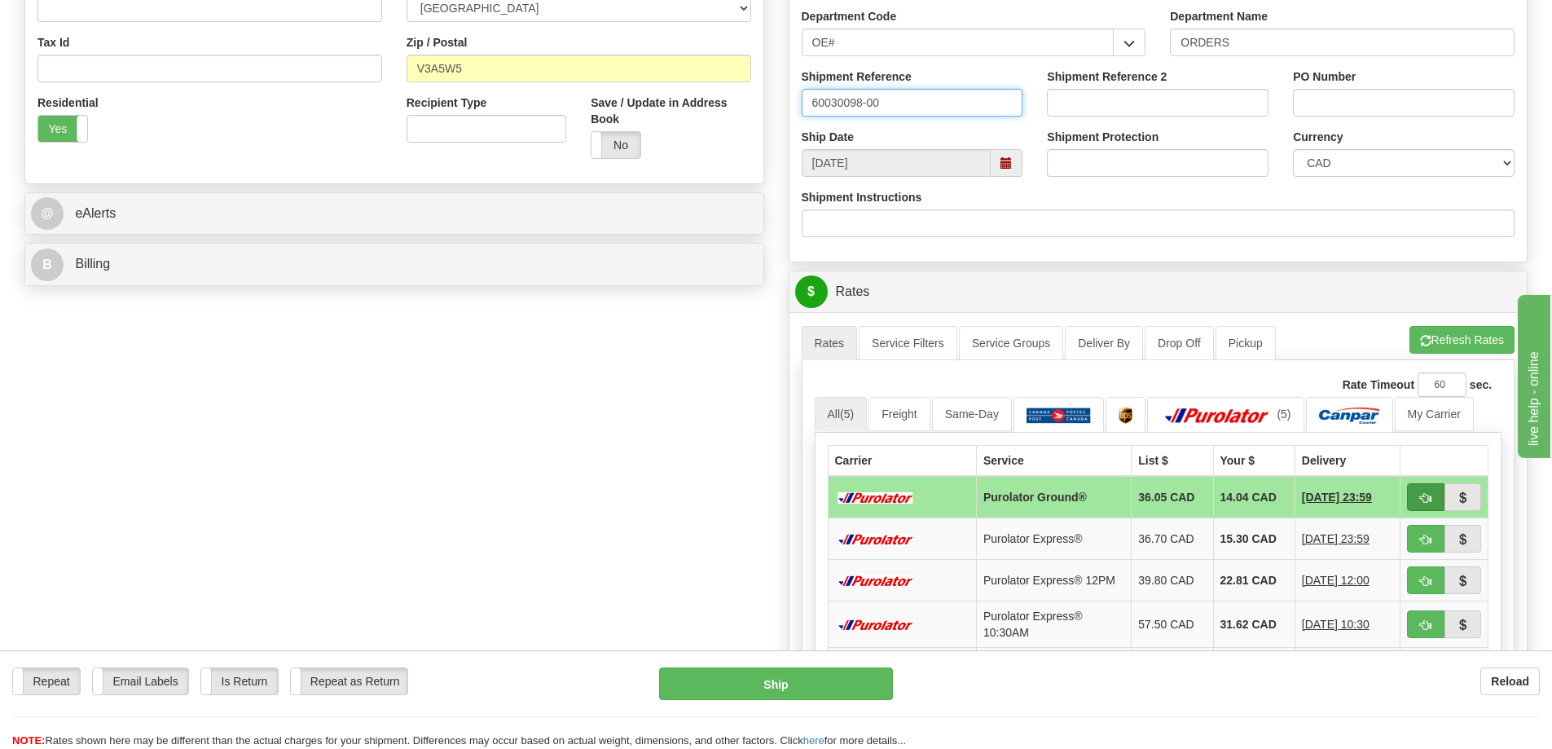
type input "60030098-00"
click at [1421, 499] on span "button" at bounding box center [1425, 498] width 11 height 11
type input "260"
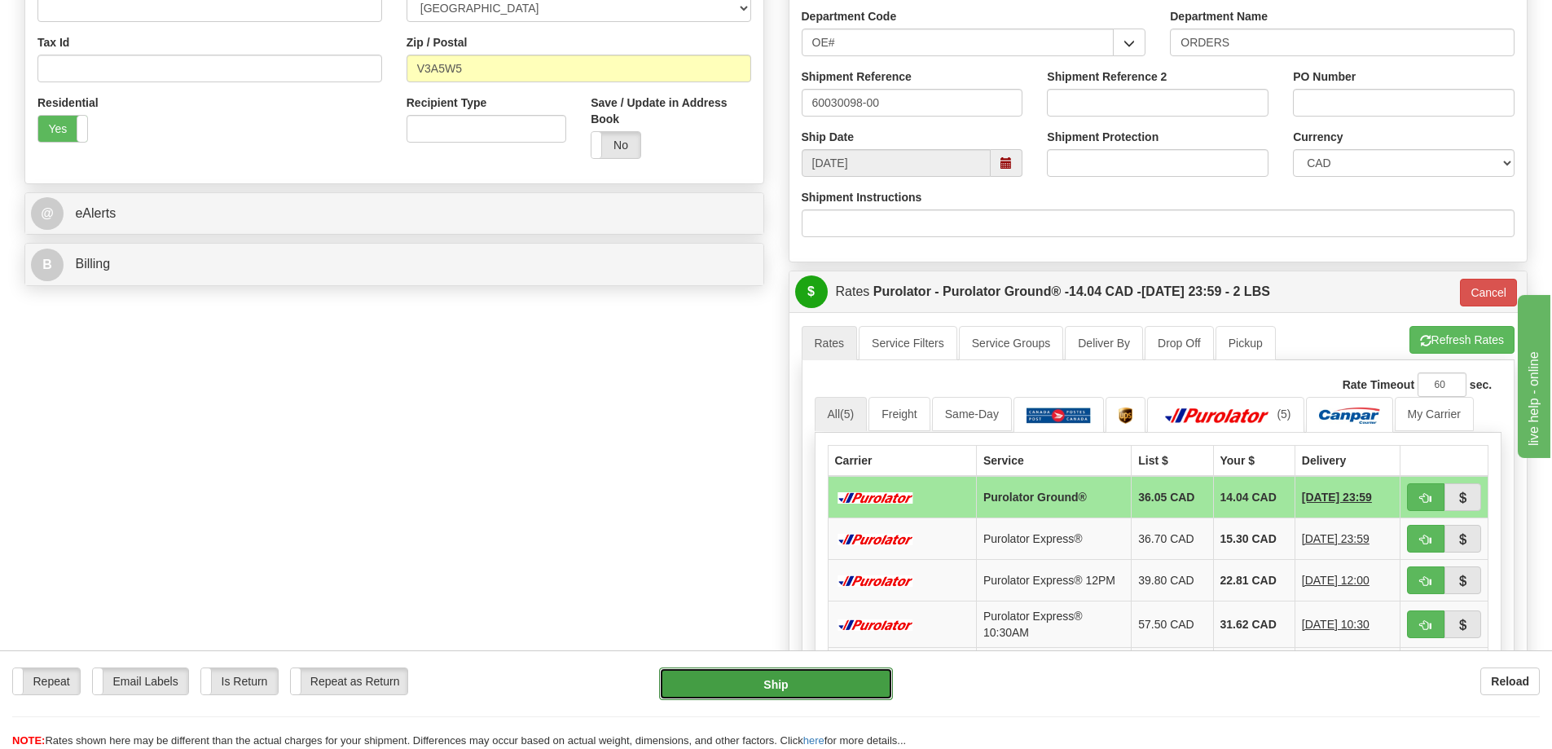
click at [838, 693] on button "Ship" at bounding box center [776, 683] width 234 height 33
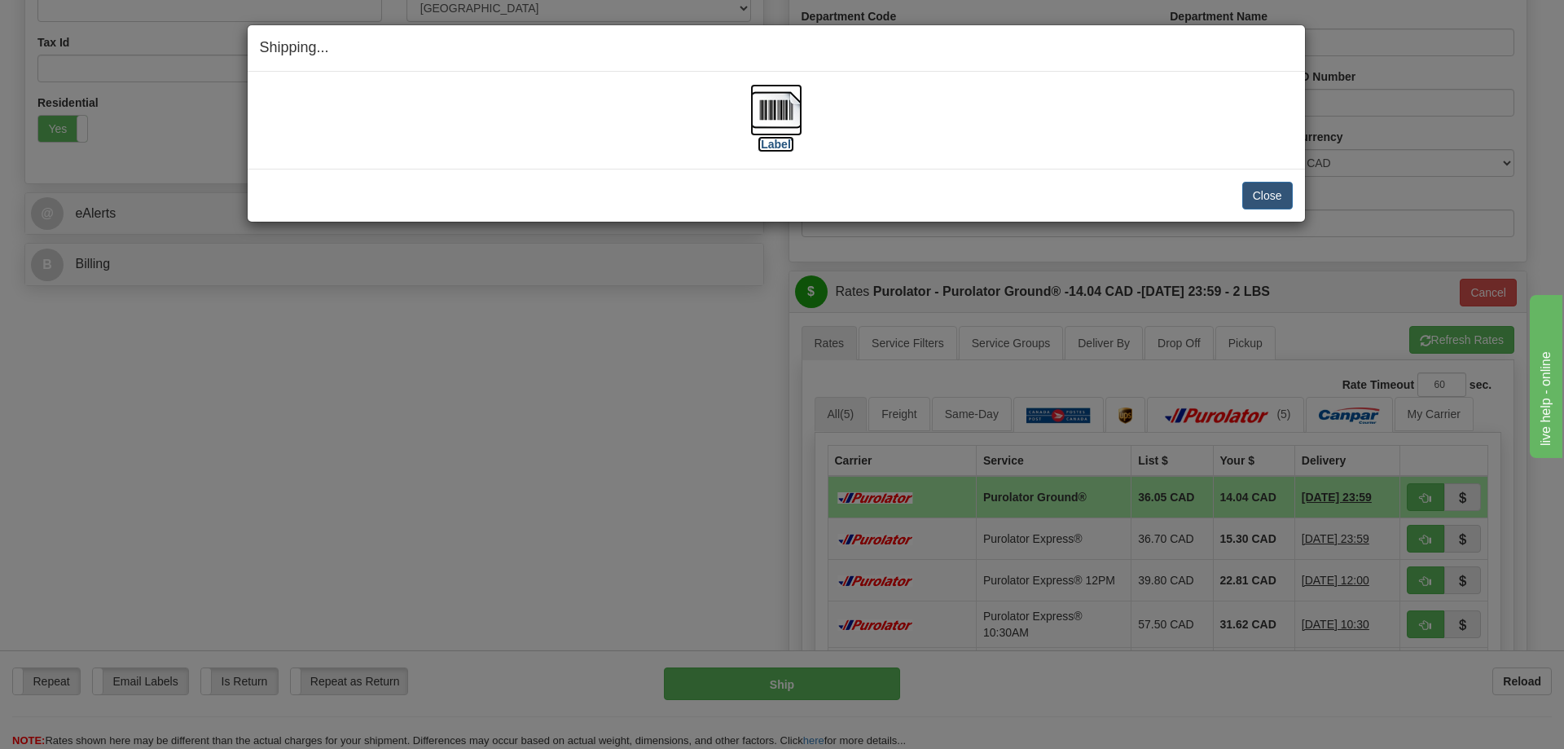
click at [775, 111] on img at bounding box center [776, 110] width 52 height 52
click at [1268, 188] on button "Close" at bounding box center [1268, 196] width 51 height 28
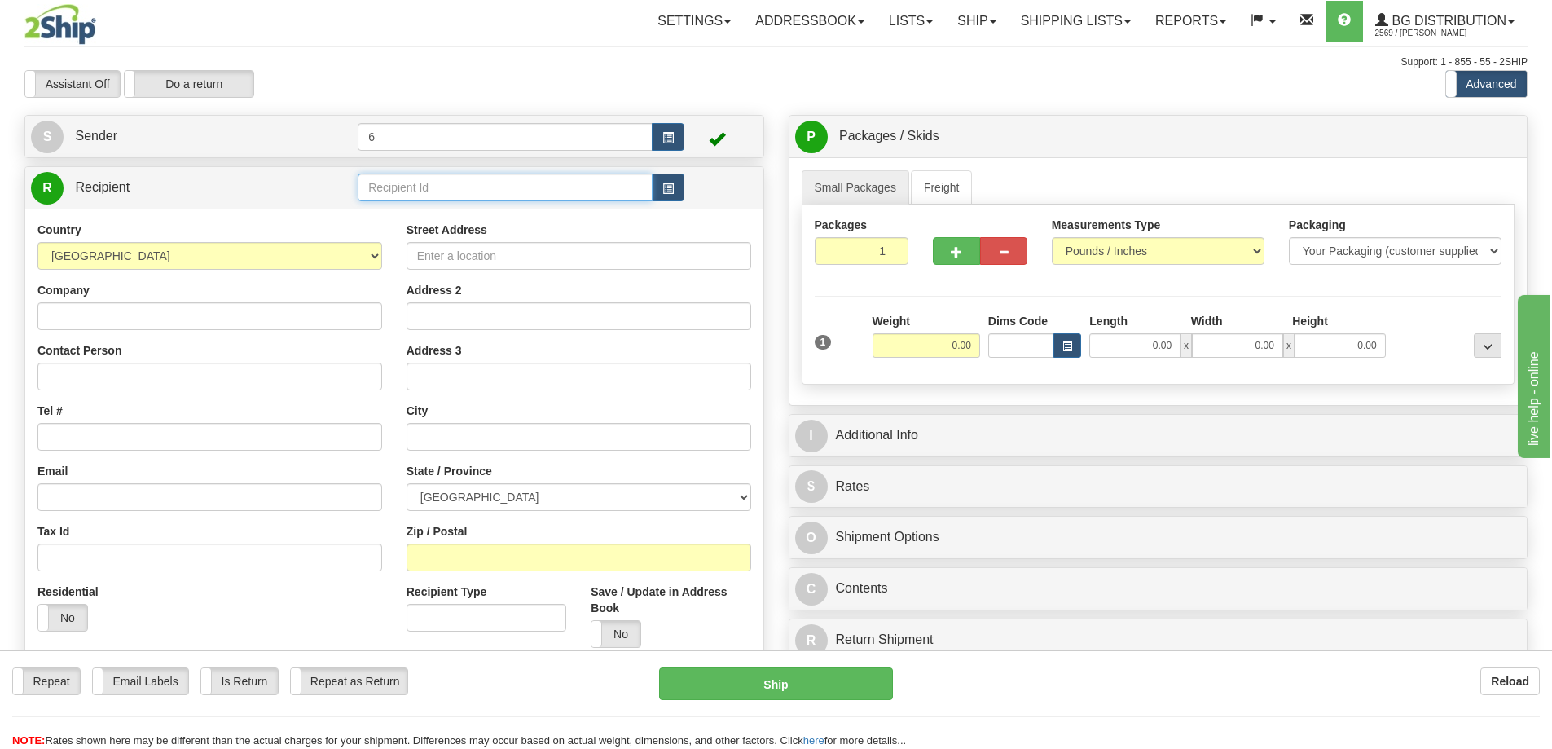
click at [445, 190] on input "text" at bounding box center [505, 188] width 295 height 28
type input "41022"
click button "Delete" at bounding box center [0, 0] width 0 height 0
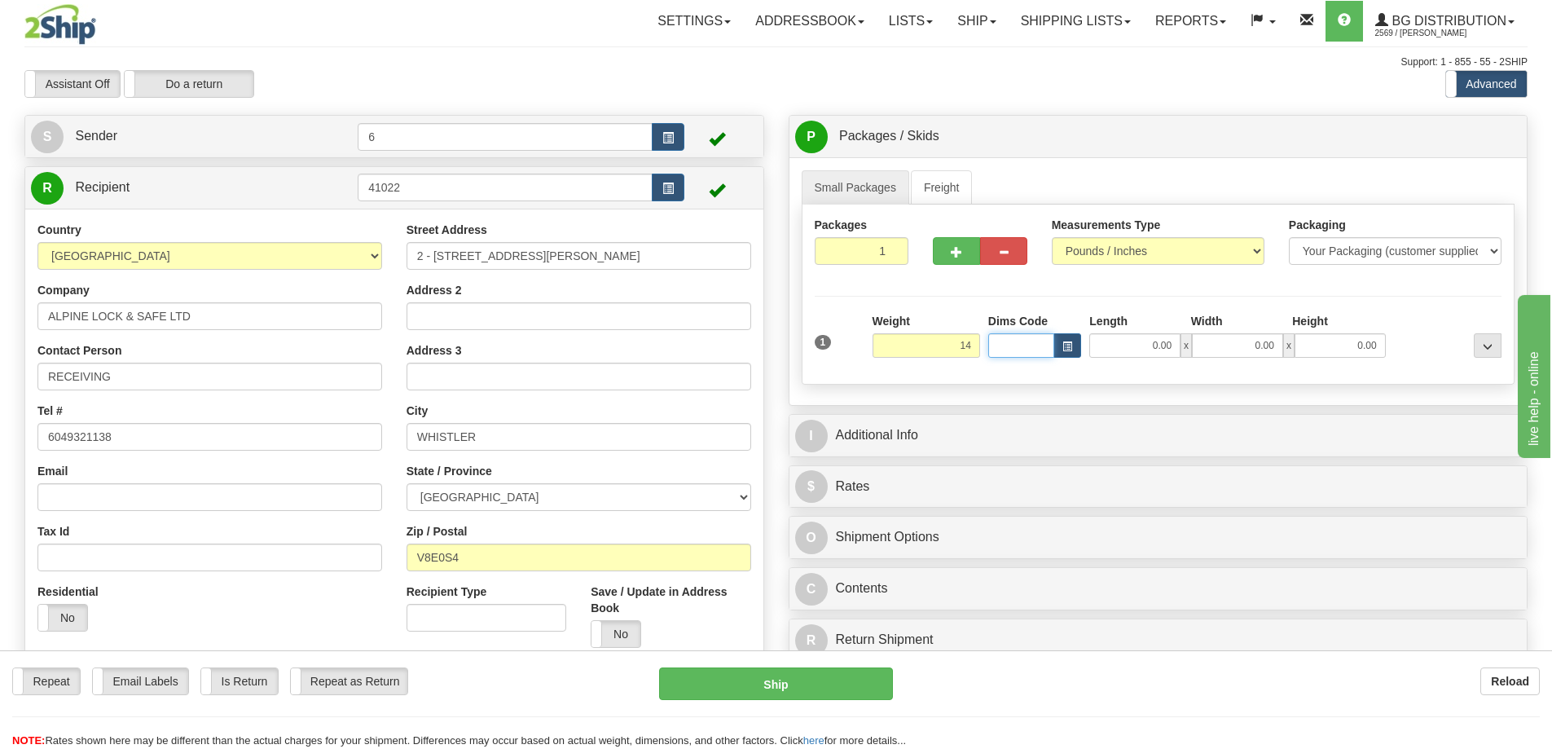
type input "14.00"
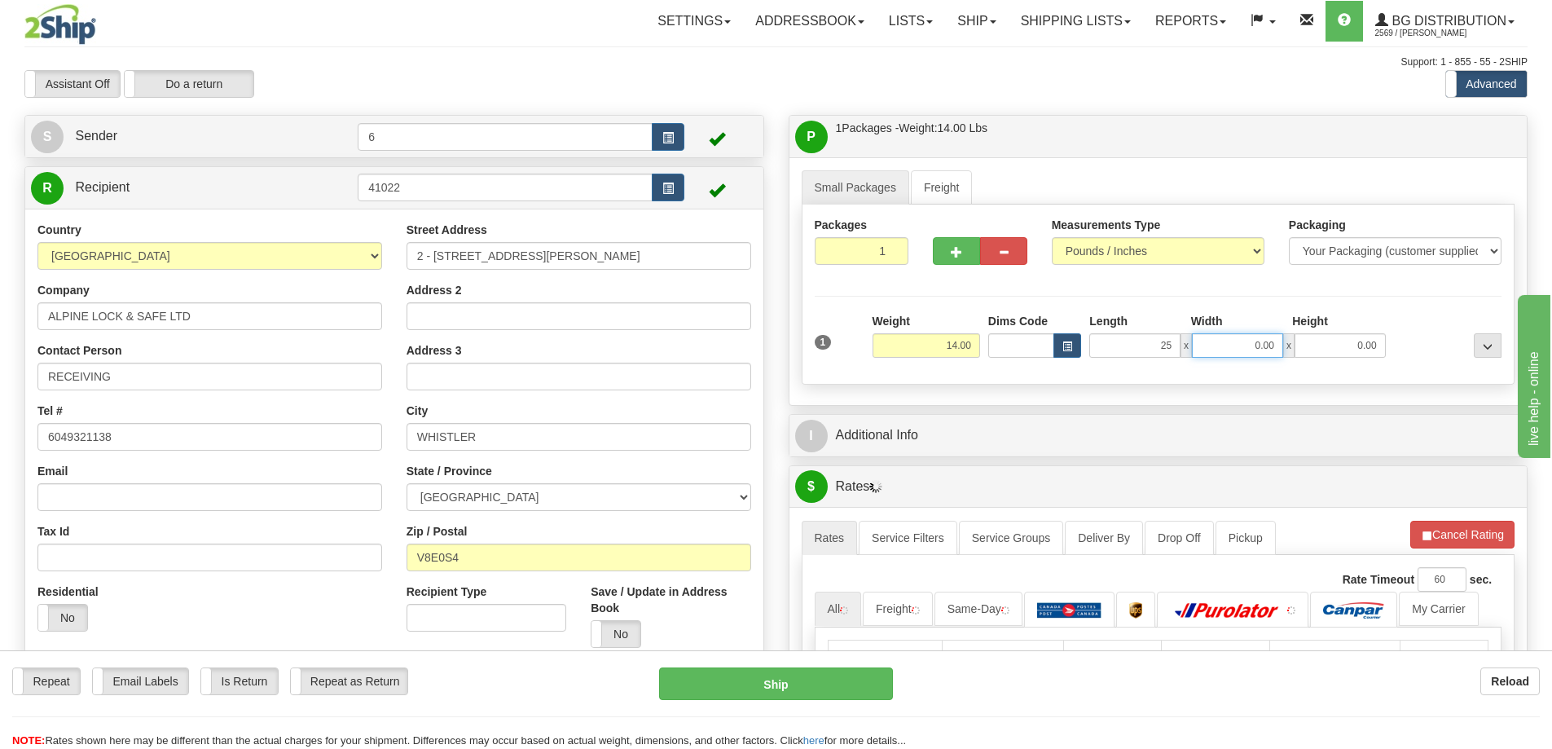
type input "25.00"
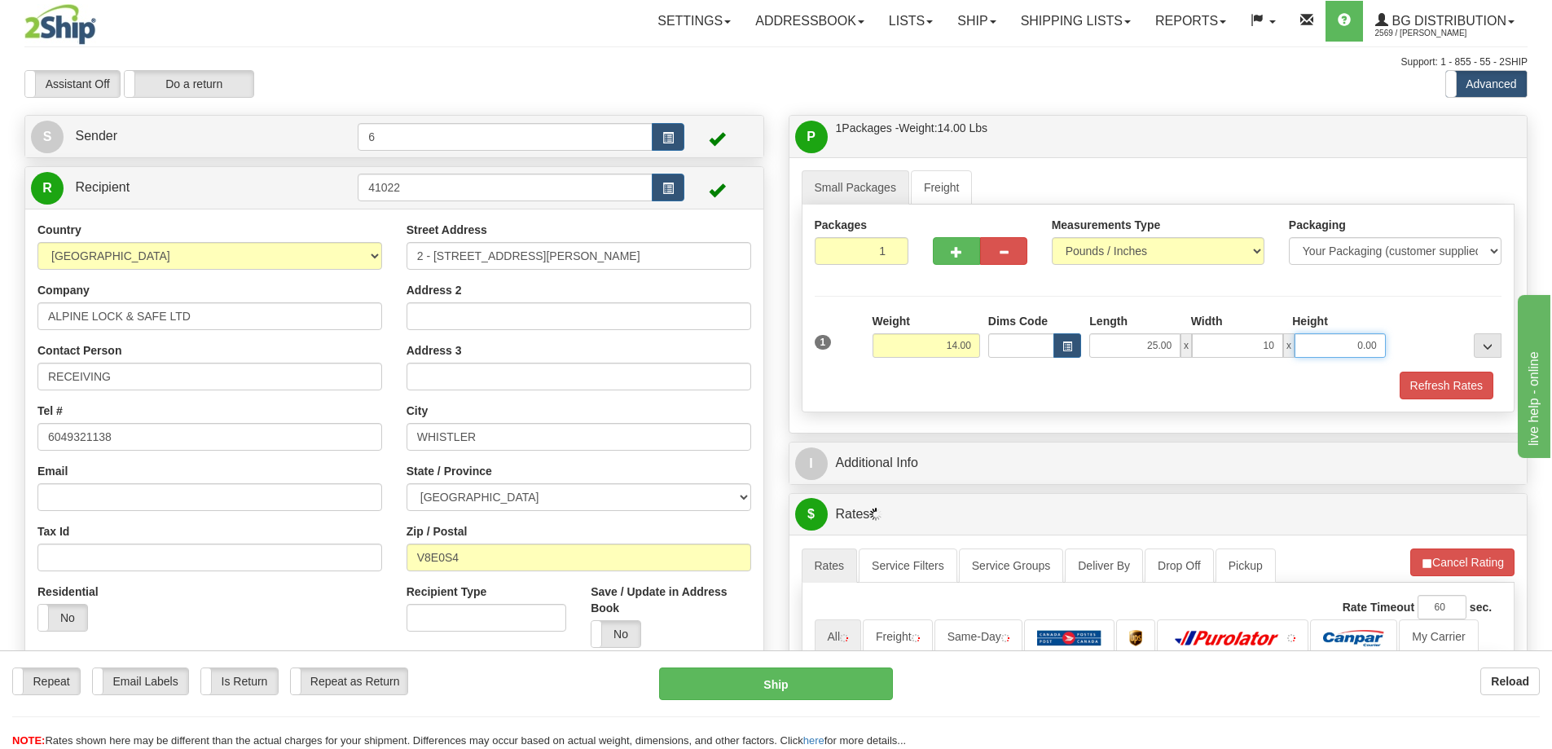
type input "10.00"
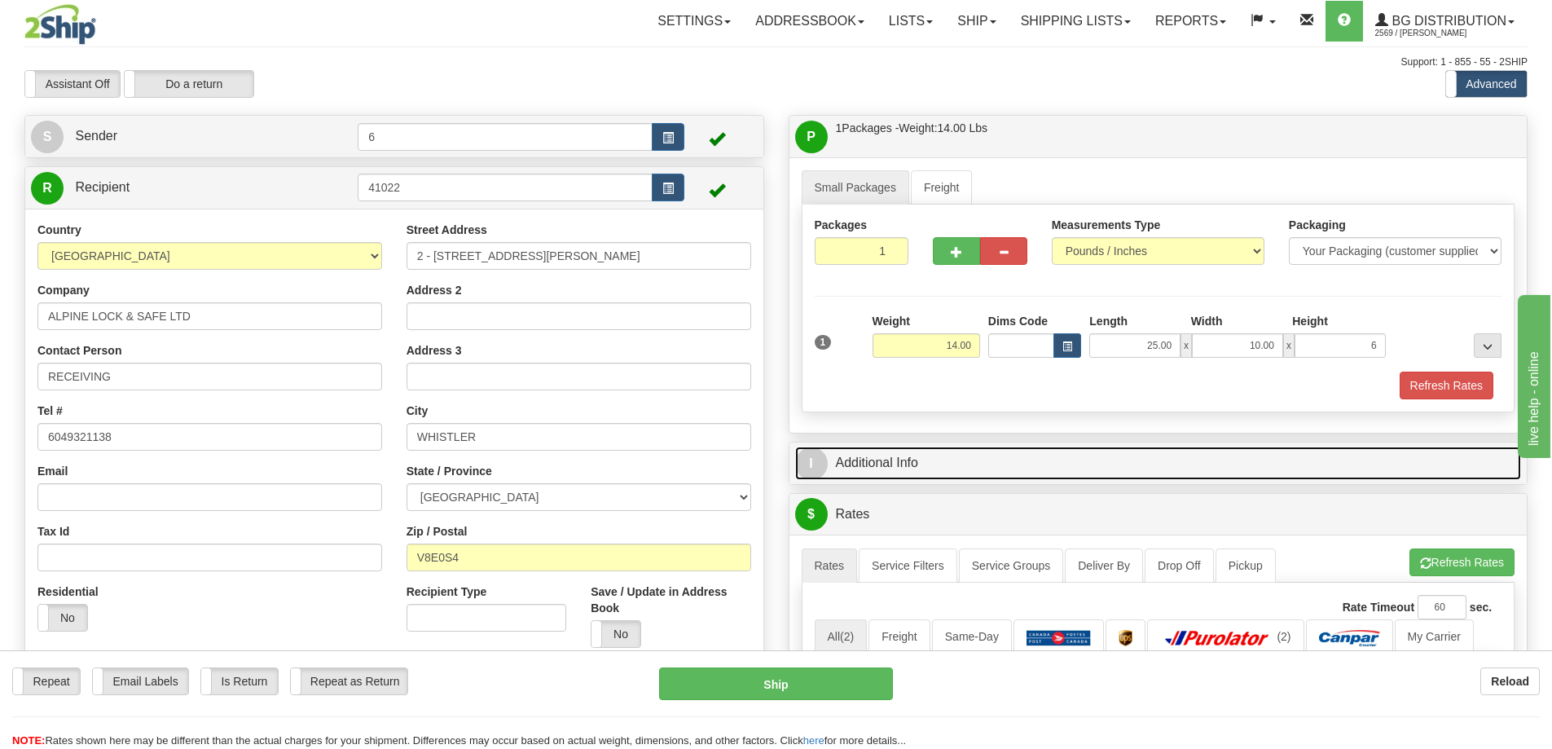
type input "6.00"
click at [901, 474] on link "I Additional Info" at bounding box center [1158, 463] width 727 height 33
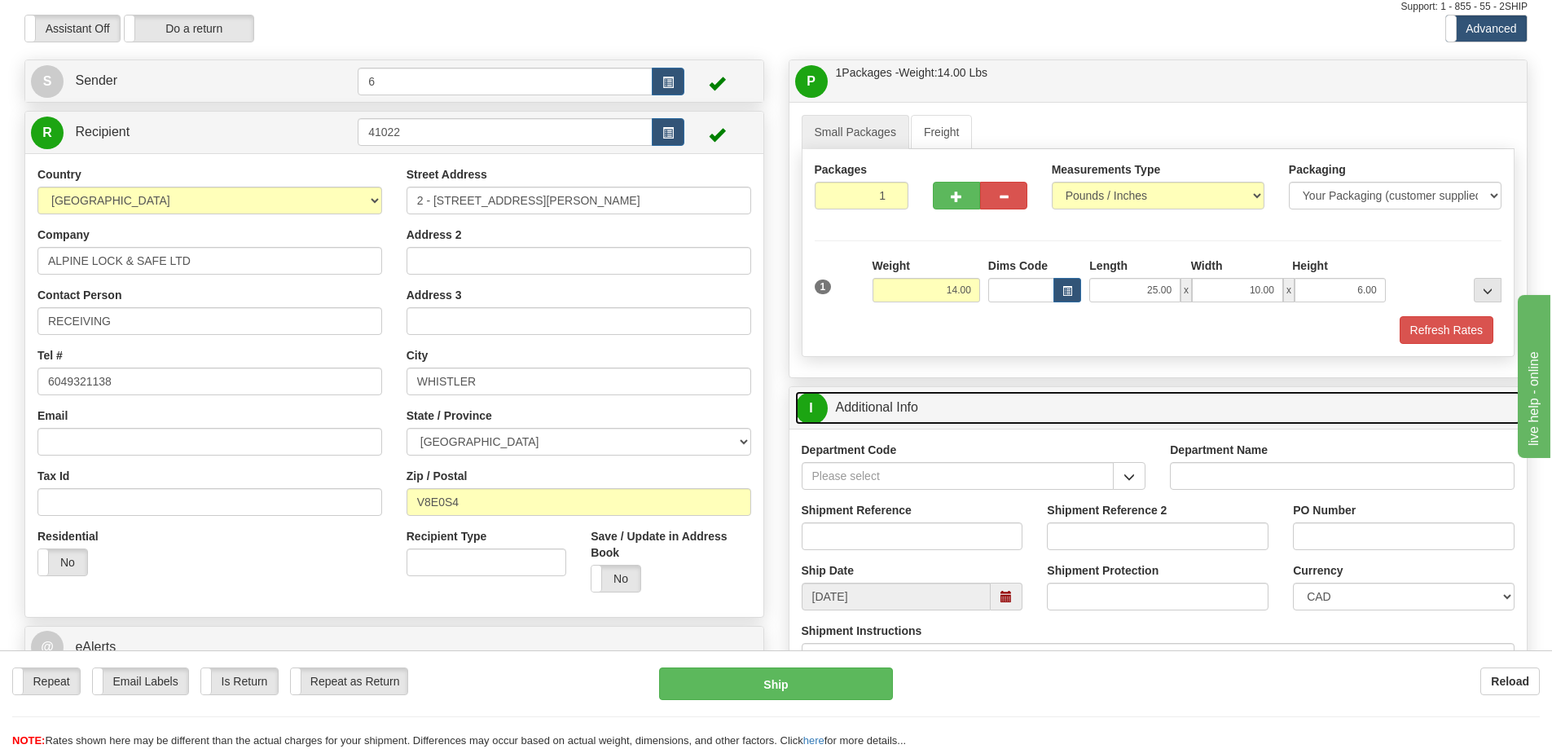
scroll to position [81, 0]
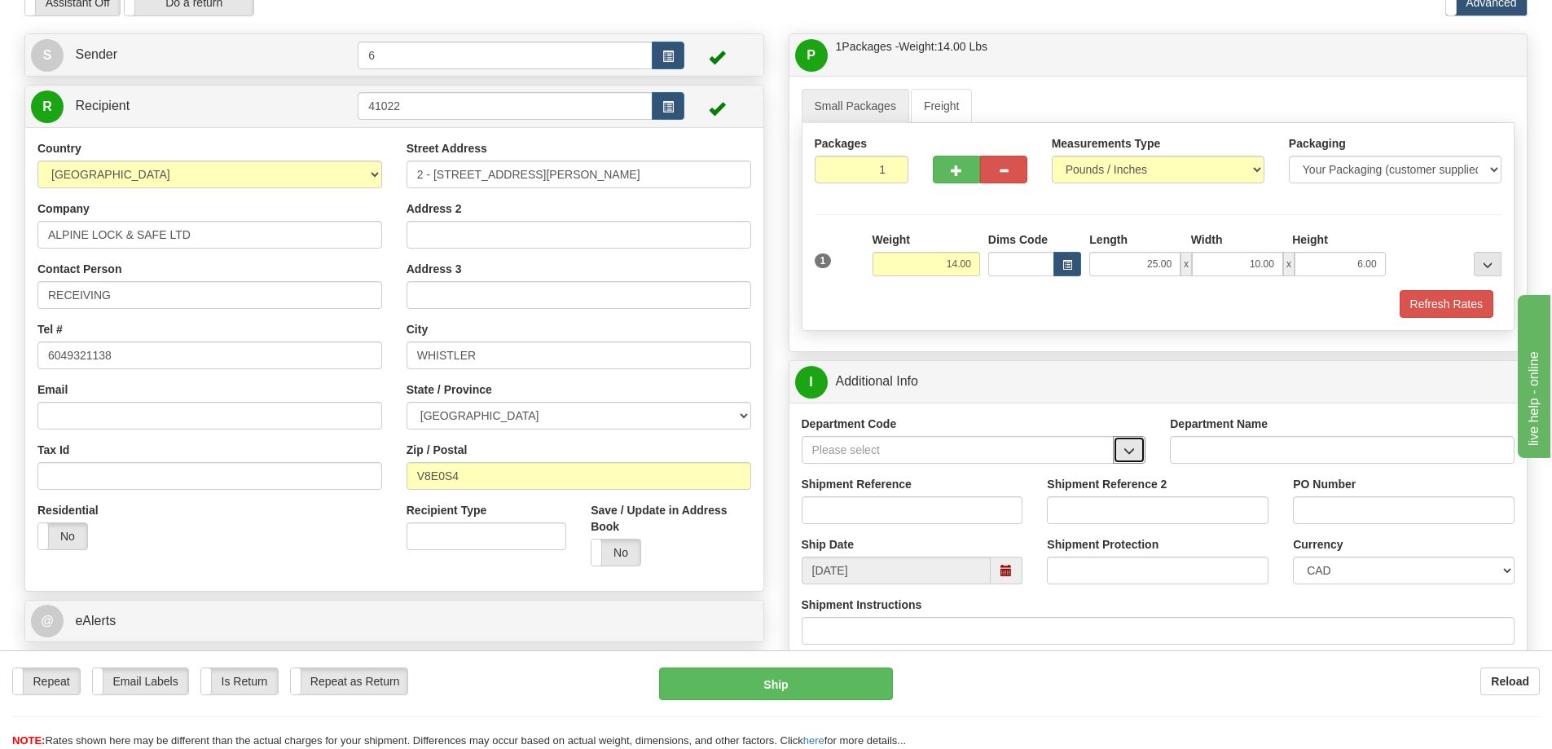
drag, startPoint x: 1133, startPoint y: 449, endPoint x: 1084, endPoint y: 462, distance: 50.6
click at [1133, 449] on span "button" at bounding box center [1129, 451] width 11 height 11
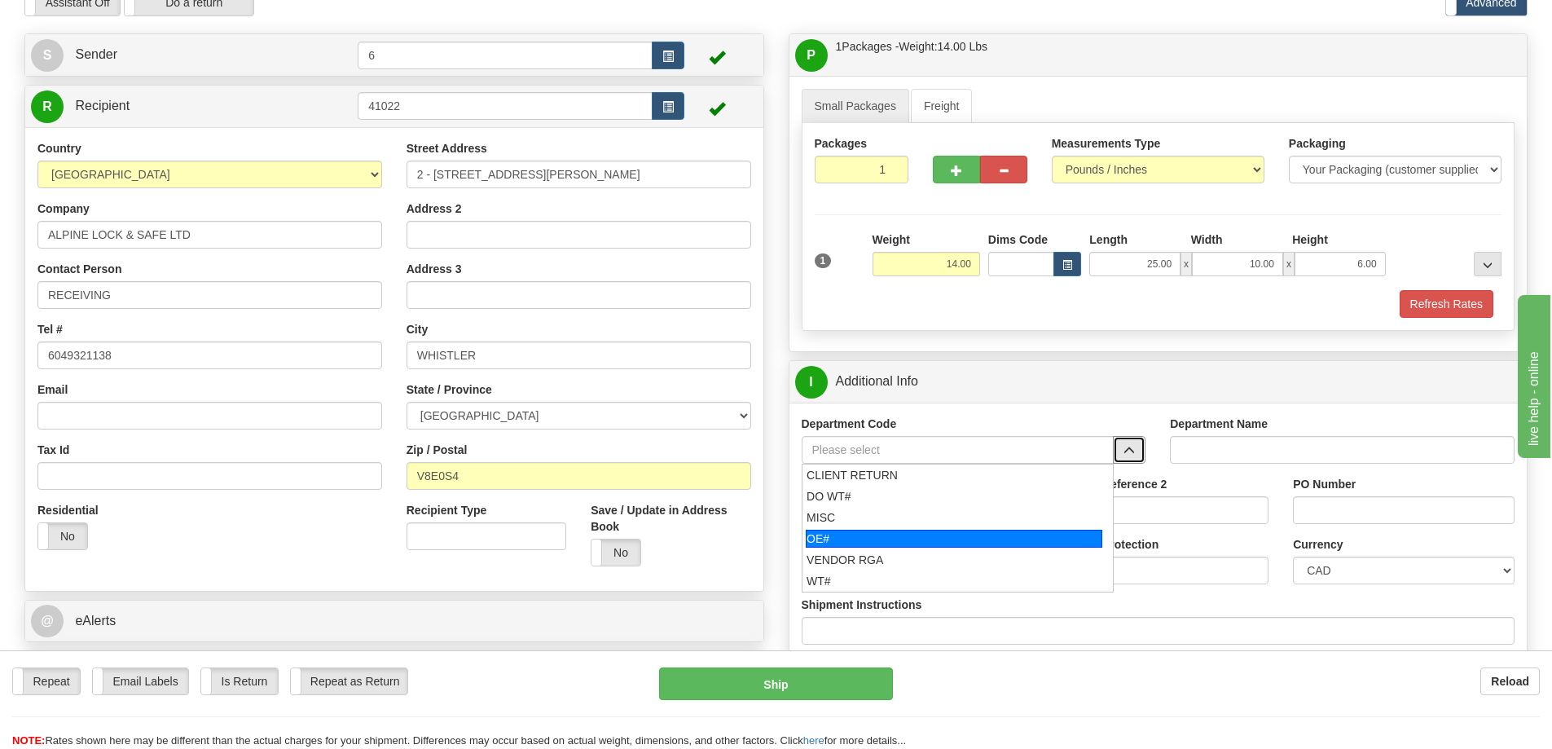
click at [900, 548] on div "OE#" at bounding box center [954, 539] width 297 height 18
type input "OE#"
type input "ORDERS"
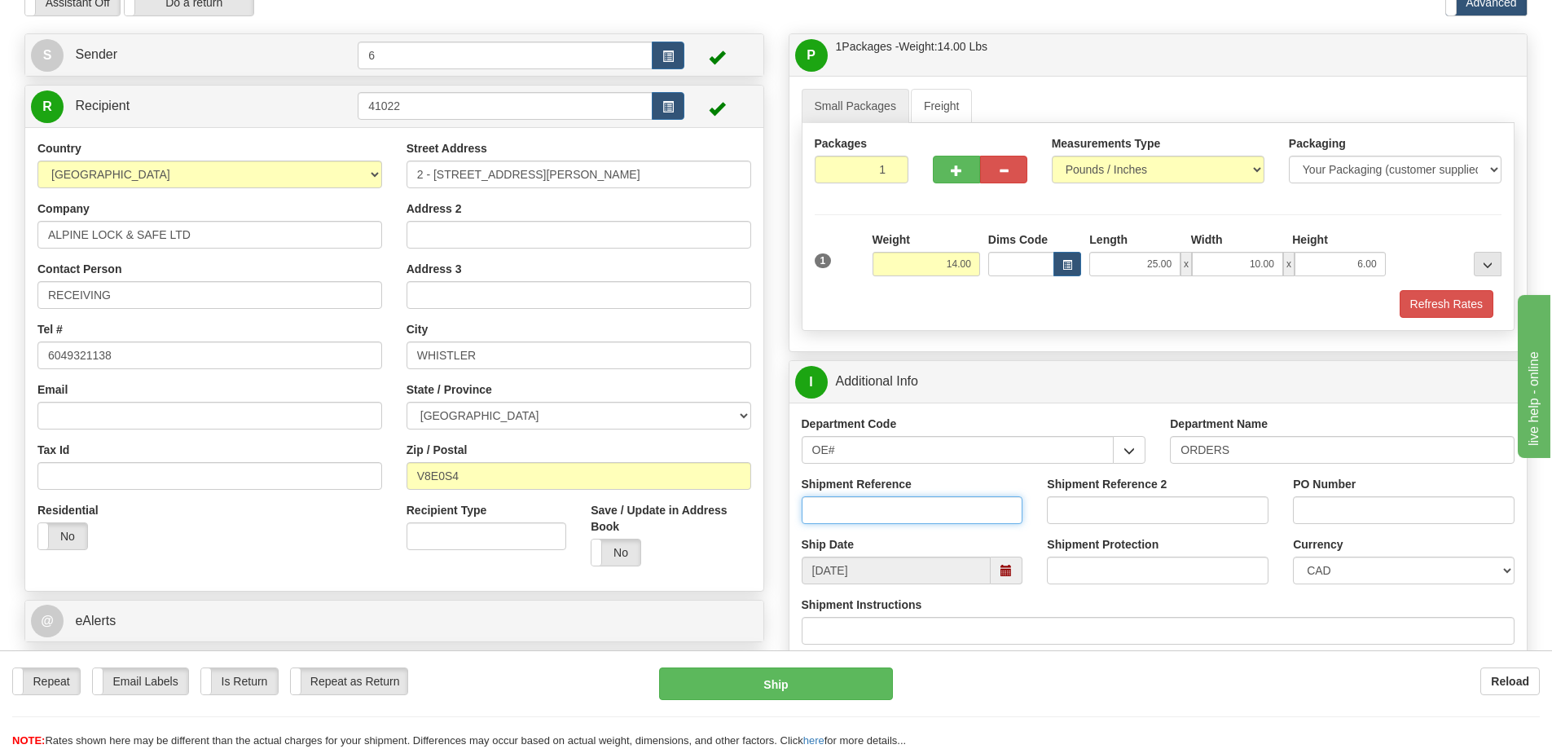
click at [974, 508] on input "Shipment Reference" at bounding box center [913, 510] width 222 height 28
type input "60028059-00"
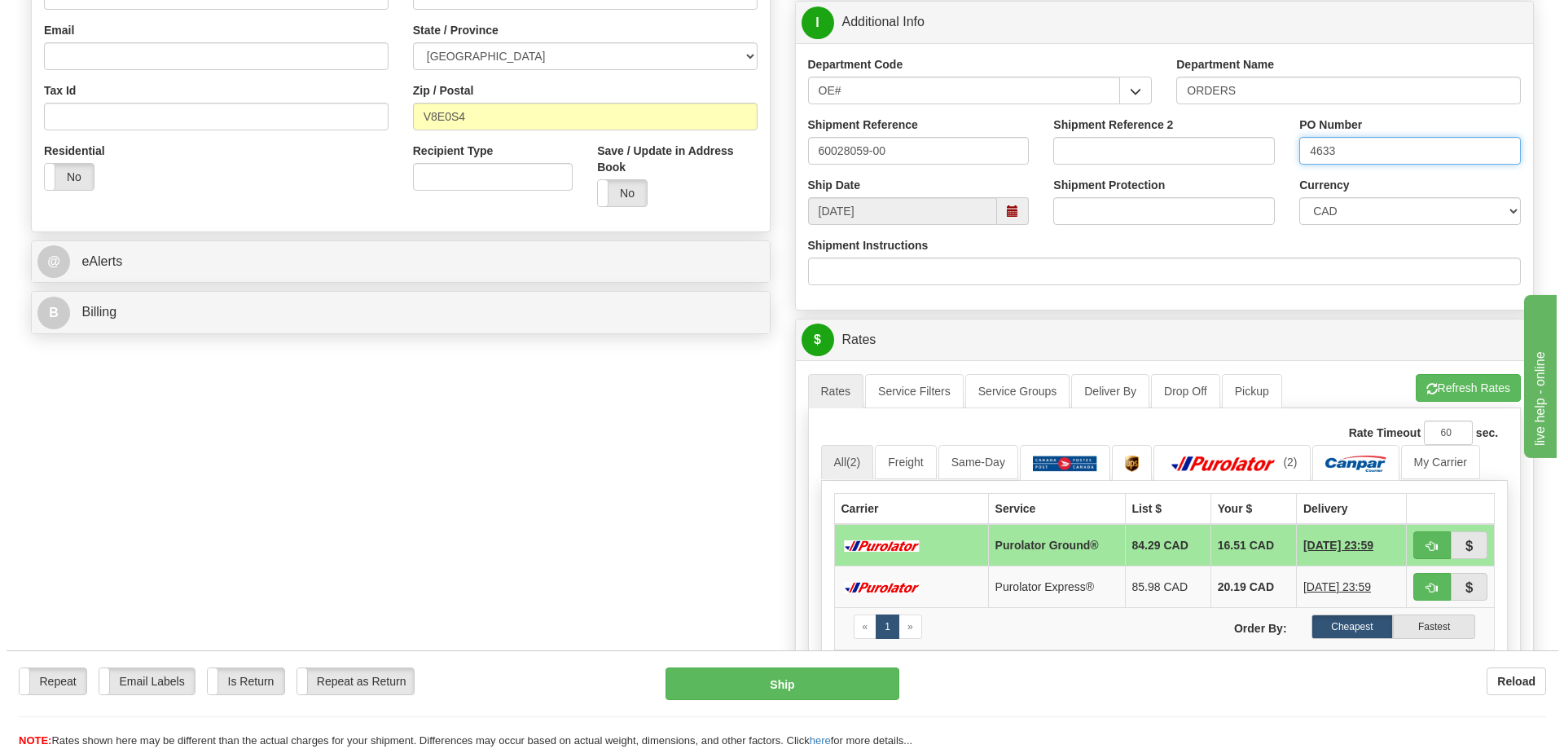
scroll to position [489, 0]
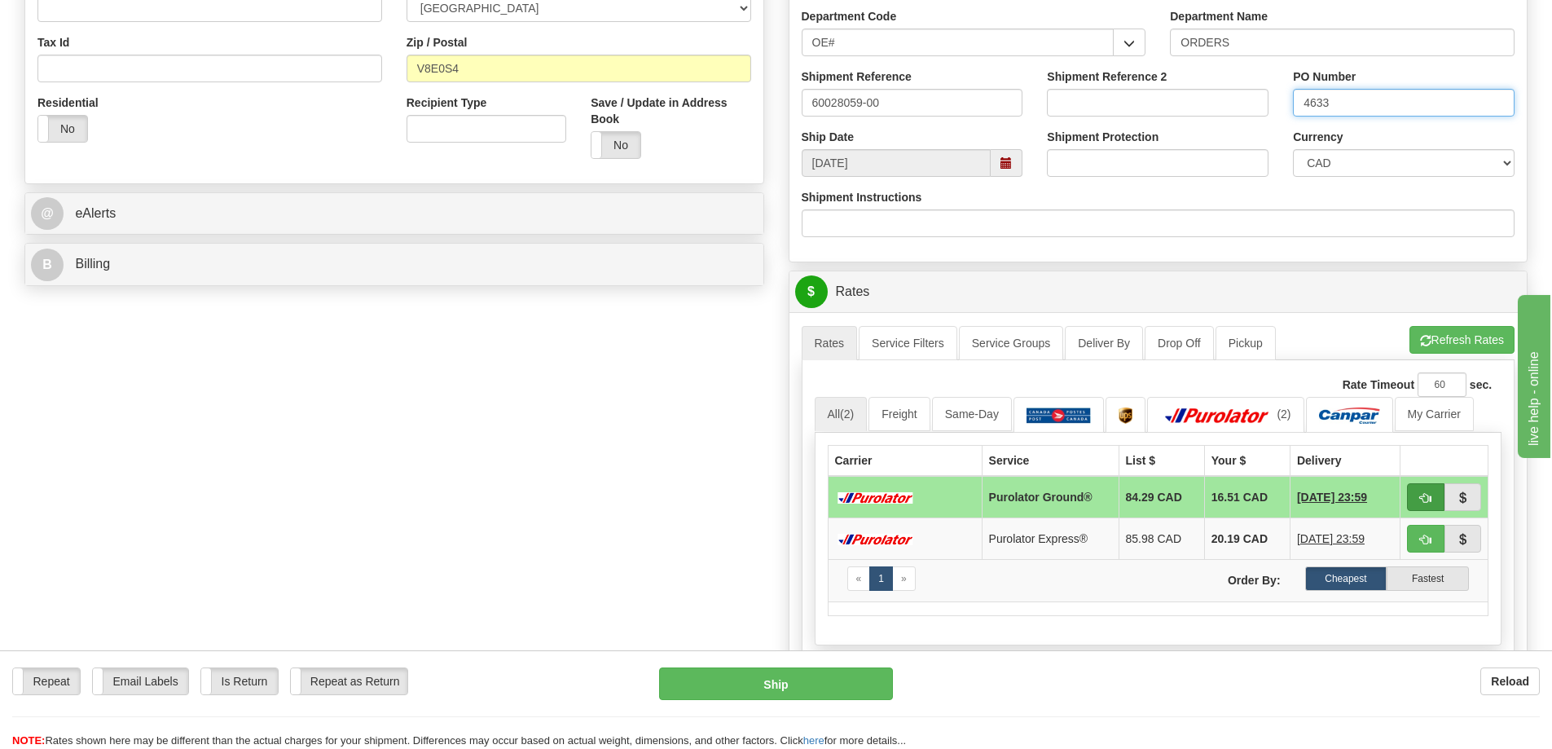
type input "4633"
click at [1432, 497] on button "button" at bounding box center [1425, 497] width 37 height 28
type input "260"
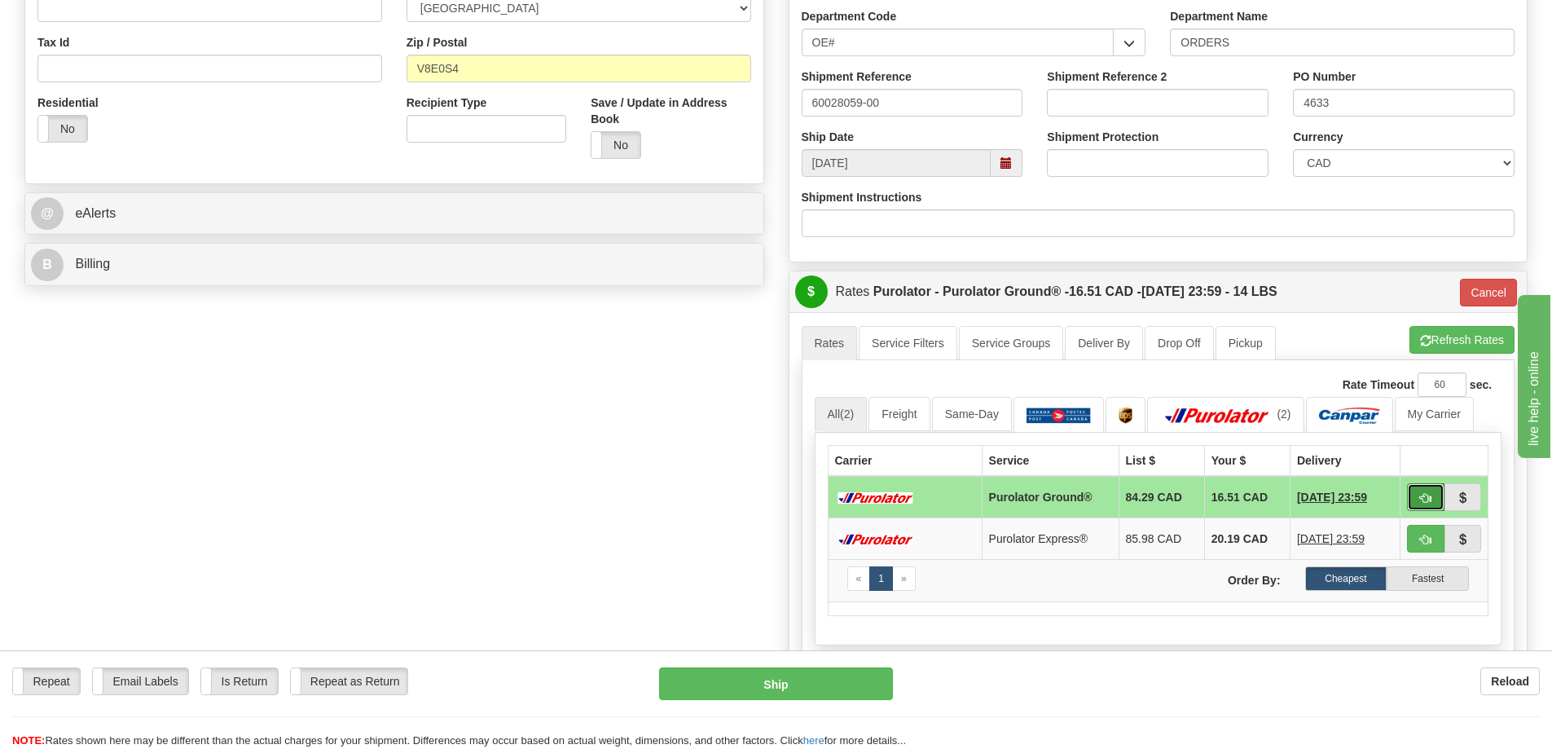
click at [1430, 495] on span "button" at bounding box center [1425, 498] width 11 height 11
click at [1430, 499] on span "button" at bounding box center [1425, 498] width 11 height 11
click at [855, 682] on button "Ship" at bounding box center [776, 683] width 234 height 33
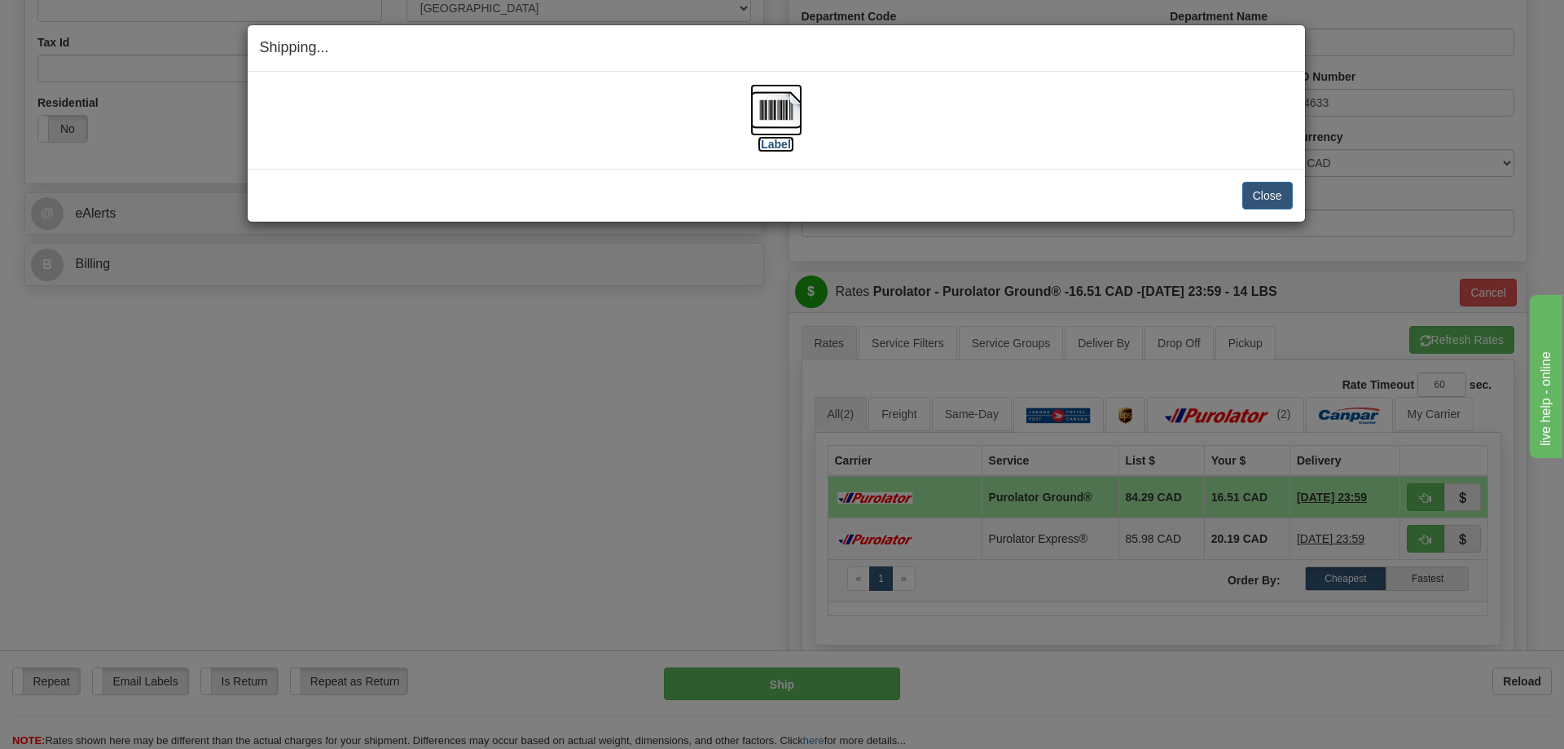
click at [770, 112] on img at bounding box center [776, 110] width 52 height 52
